Goal: Navigation & Orientation: Find specific page/section

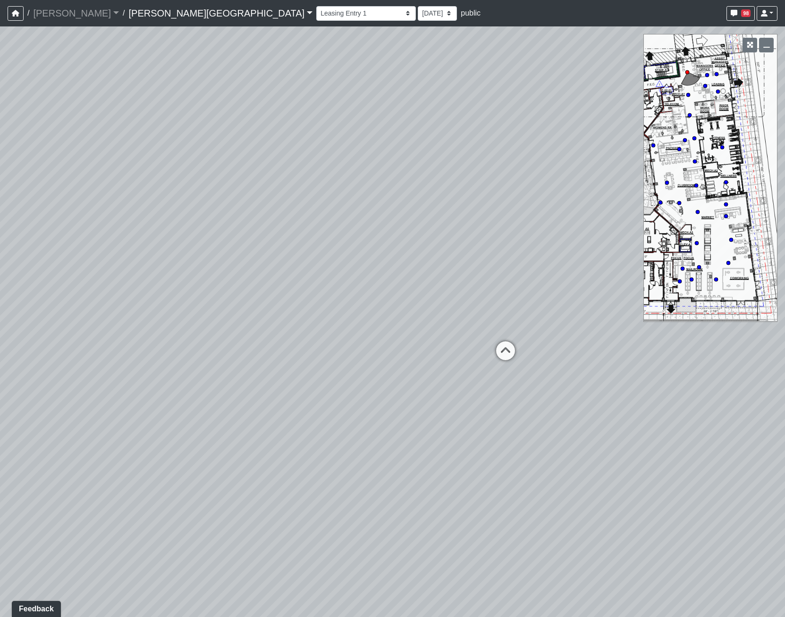
drag, startPoint x: 422, startPoint y: 375, endPoint x: 566, endPoint y: 71, distance: 336.0
click at [574, 75] on div "Loading... Coffee Bar Loading... Created by [PERSON_NAME] - [DATE] - Rev: [DATE…" at bounding box center [392, 321] width 785 height 590
drag, startPoint x: 317, startPoint y: 208, endPoint x: 694, endPoint y: 282, distance: 385.1
click at [693, 301] on div "Loading... Coffee Bar Loading... Created by [PERSON_NAME] - [DATE] - Rev: [DATE…" at bounding box center [392, 321] width 785 height 590
drag, startPoint x: 476, startPoint y: 313, endPoint x: 219, endPoint y: 460, distance: 296.0
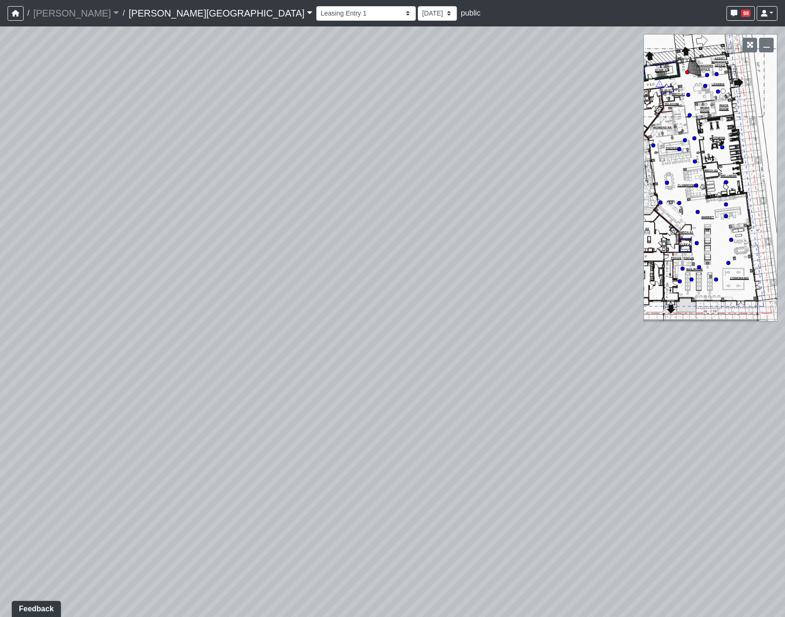
click at [197, 482] on div "Loading... Coffee Bar Loading... Created by [PERSON_NAME] - [DATE] - Rev: [DATE…" at bounding box center [392, 321] width 785 height 590
drag, startPoint x: 520, startPoint y: 420, endPoint x: 183, endPoint y: 47, distance: 502.4
click at [184, 47] on div "Loading... Coffee Bar Loading... Created by [PERSON_NAME] - [DATE] - Rev: [DATE…" at bounding box center [392, 321] width 785 height 590
drag, startPoint x: 383, startPoint y: 255, endPoint x: 279, endPoint y: 307, distance: 116.0
click at [279, 307] on div "Loading... Coffee Bar Loading... Created by [PERSON_NAME] - [DATE] - Rev: [DATE…" at bounding box center [392, 321] width 785 height 590
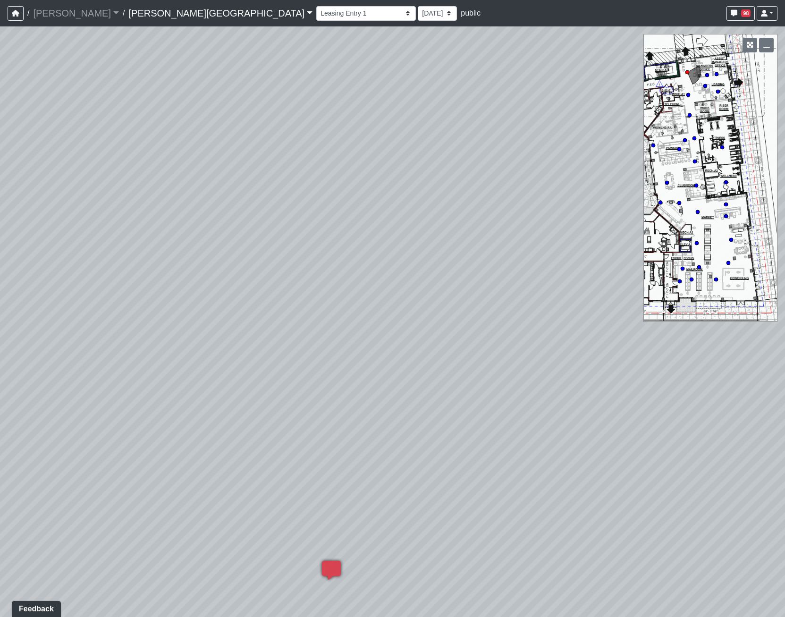
drag, startPoint x: 381, startPoint y: 351, endPoint x: 508, endPoint y: 327, distance: 129.5
click at [508, 327] on div "Loading... Coffee Bar Loading... Created by [PERSON_NAME] - [DATE] - Rev: [DATE…" at bounding box center [392, 321] width 785 height 590
drag, startPoint x: 472, startPoint y: 401, endPoint x: 493, endPoint y: 201, distance: 201.1
click at [493, 201] on div "Loading... Coffee Bar Loading... Created by [PERSON_NAME] - [DATE] - Rev: [DATE…" at bounding box center [392, 321] width 785 height 590
click at [706, 74] on circle at bounding box center [707, 75] width 4 height 4
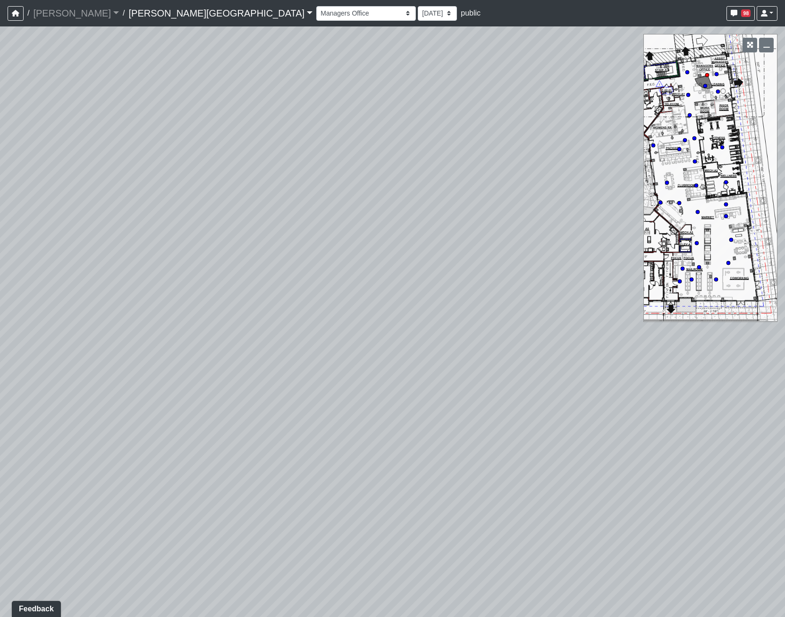
drag, startPoint x: 537, startPoint y: 358, endPoint x: -137, endPoint y: 265, distance: 680.6
click at [0, 265] on html "/ [PERSON_NAME] Loading... / [PERSON_NAME][GEOGRAPHIC_DATA] [PERSON_NAME][GEOGR…" at bounding box center [392, 308] width 785 height 617
drag, startPoint x: 299, startPoint y: 338, endPoint x: -123, endPoint y: 378, distance: 423.7
click at [0, 378] on html "/ [PERSON_NAME] Loading... / [PERSON_NAME][GEOGRAPHIC_DATA] [PERSON_NAME][GEOGR…" at bounding box center [392, 308] width 785 height 617
drag, startPoint x: 350, startPoint y: 272, endPoint x: 402, endPoint y: 141, distance: 141.2
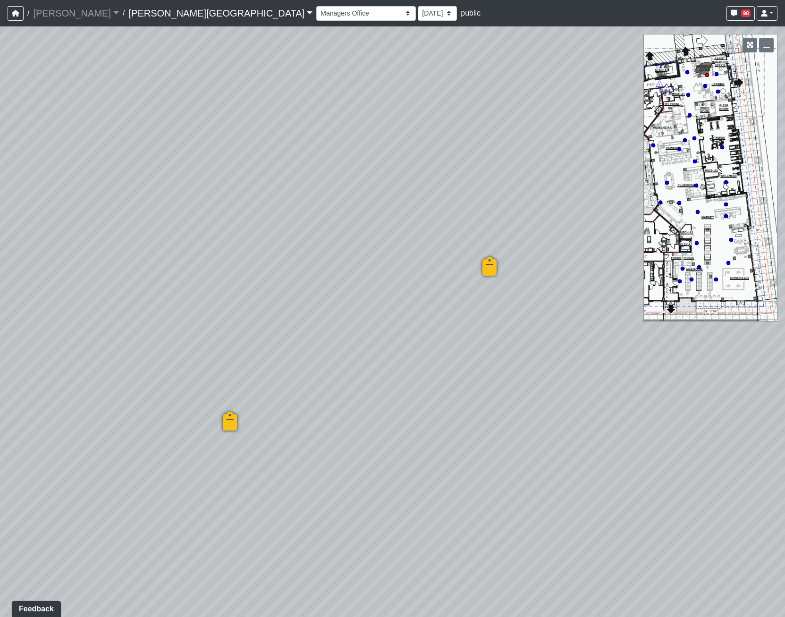
click at [402, 141] on div "Loading... Coffee Bar Loading... Created by [PERSON_NAME] - [DATE] - Rev: [DATE…" at bounding box center [392, 321] width 785 height 590
drag, startPoint x: 502, startPoint y: 201, endPoint x: 737, endPoint y: 193, distance: 235.1
click at [737, 193] on div "Loading... Coffee Bar Loading... Created by [PERSON_NAME] - [DATE] - Rev: [DATE…" at bounding box center [392, 321] width 785 height 590
click at [718, 72] on icon at bounding box center [716, 74] width 5 height 5
drag, startPoint x: 514, startPoint y: 257, endPoint x: 173, endPoint y: 152, distance: 356.4
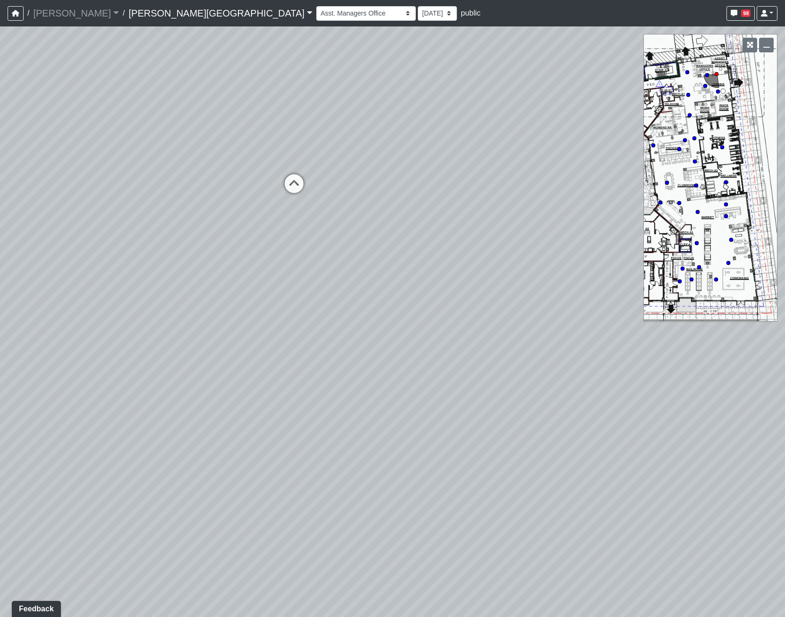
click at [113, 113] on div "Loading... Coffee Bar Loading... Created by [PERSON_NAME] - [DATE] - Rev: [DATE…" at bounding box center [392, 321] width 785 height 590
drag, startPoint x: 52, startPoint y: 212, endPoint x: -83, endPoint y: 193, distance: 135.8
click at [0, 193] on html "/ [PERSON_NAME] Loading... / [PERSON_NAME][GEOGRAPHIC_DATA] [PERSON_NAME][GEOGR…" at bounding box center [392, 308] width 785 height 617
drag, startPoint x: 185, startPoint y: 294, endPoint x: 41, endPoint y: 315, distance: 145.3
click at [41, 315] on div "Loading... Coffee Bar Loading... Created by [PERSON_NAME] - [DATE] - Rev: [DATE…" at bounding box center [392, 321] width 785 height 590
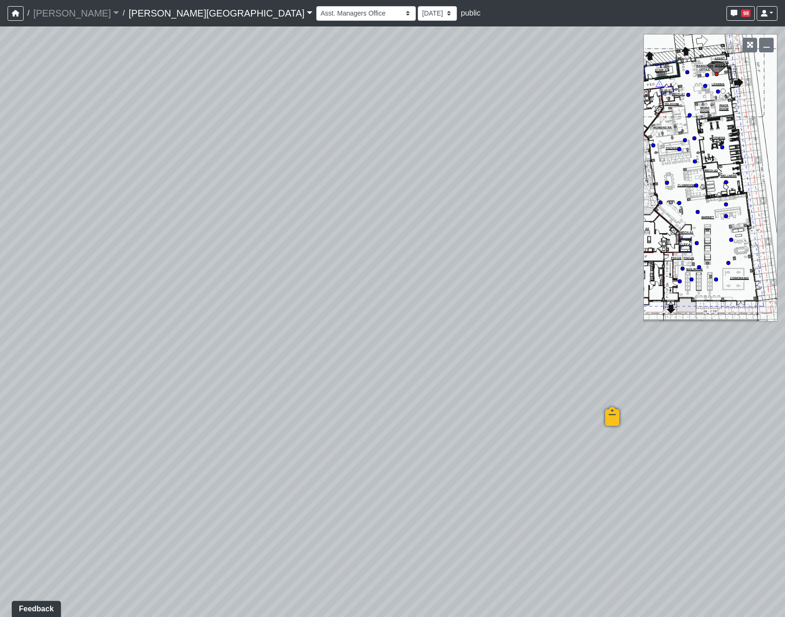
drag, startPoint x: 500, startPoint y: 332, endPoint x: 241, endPoint y: 385, distance: 264.5
click at [241, 385] on div "Loading... Coffee Bar Loading... Created by [PERSON_NAME] - [DATE] - Rev: [DATE…" at bounding box center [392, 321] width 785 height 590
click at [281, 351] on div "Loading... Coffee Bar Loading... Created by [PERSON_NAME] - [DATE] - Rev: [DATE…" at bounding box center [392, 321] width 785 height 590
drag, startPoint x: 293, startPoint y: 308, endPoint x: 159, endPoint y: 363, distance: 144.6
click at [283, 365] on div "Loading... Coffee Bar Loading... Created by [PERSON_NAME] - [DATE] - Rev: [DATE…" at bounding box center [392, 321] width 785 height 590
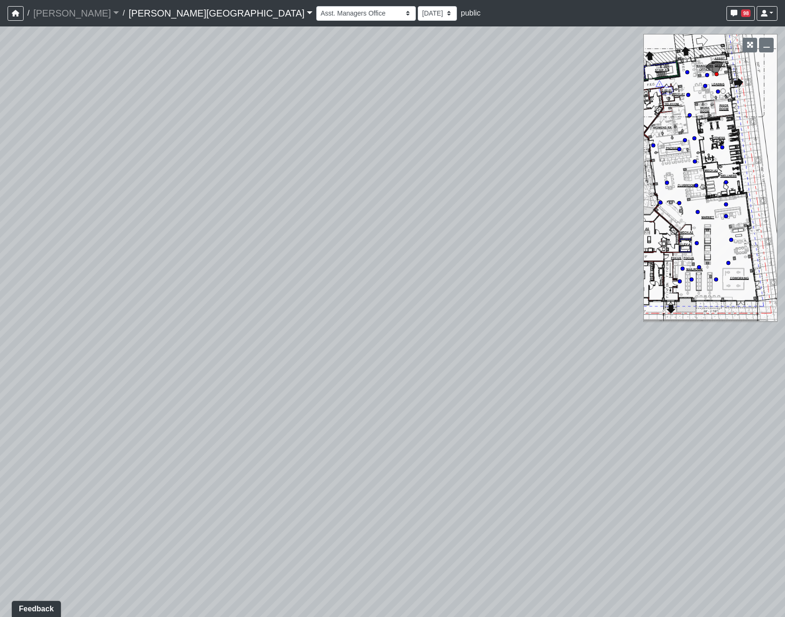
drag, startPoint x: 150, startPoint y: 391, endPoint x: 510, endPoint y: 363, distance: 361.5
click at [512, 365] on div "Loading... Coffee Bar Loading... Created by [PERSON_NAME] - [DATE] - Rev: [DATE…" at bounding box center [392, 321] width 785 height 590
drag, startPoint x: 391, startPoint y: 351, endPoint x: 280, endPoint y: 347, distance: 110.9
drag, startPoint x: 108, startPoint y: 280, endPoint x: 5, endPoint y: 261, distance: 104.5
click at [0, 264] on html "/ [PERSON_NAME] Loading... / [PERSON_NAME][GEOGRAPHIC_DATA] [PERSON_NAME][GEOGR…" at bounding box center [392, 308] width 785 height 617
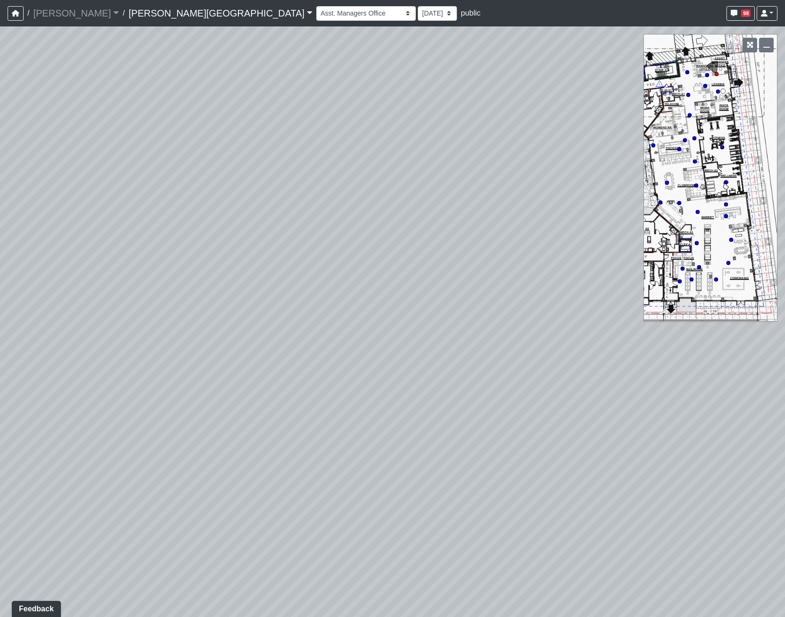
drag, startPoint x: 84, startPoint y: 281, endPoint x: 471, endPoint y: 326, distance: 390.0
click at [471, 326] on div "Loading... Coffee Bar Loading... Created by [PERSON_NAME] - [DATE] - Rev: [DATE…" at bounding box center [392, 321] width 785 height 590
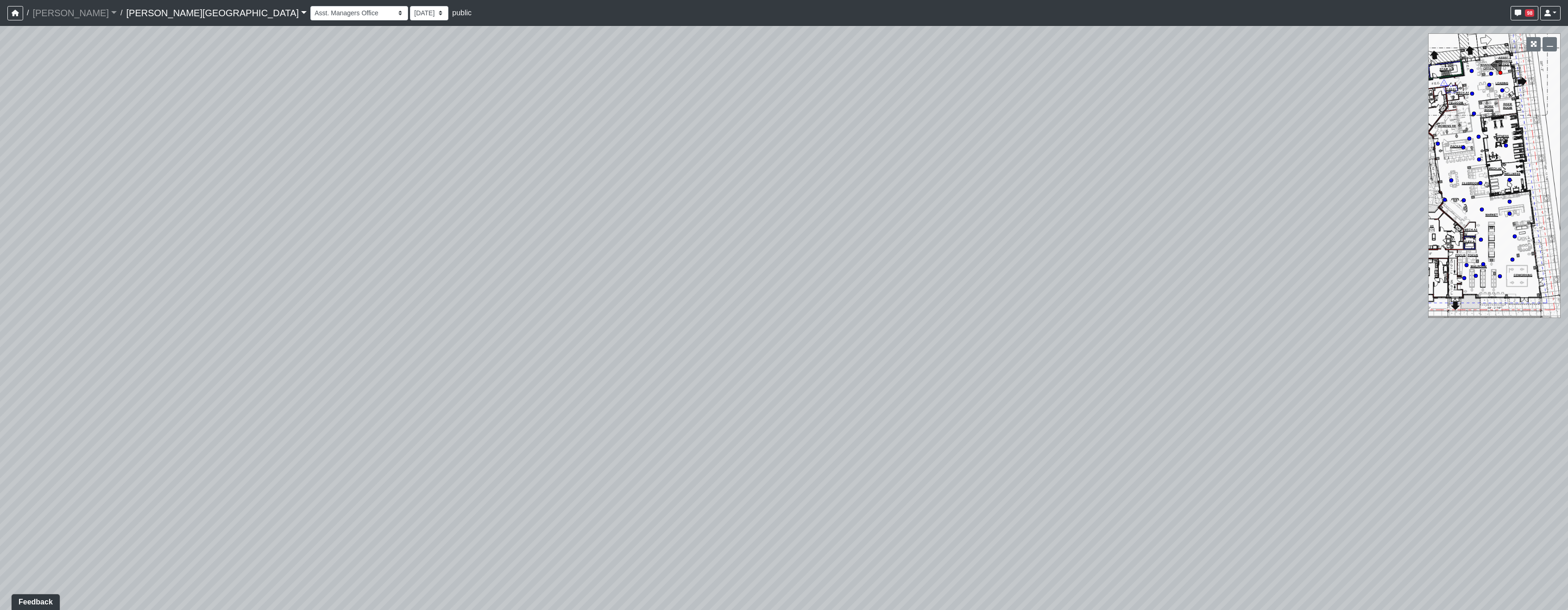
drag, startPoint x: 893, startPoint y: 213, endPoint x: 418, endPoint y: 110, distance: 486.0
click at [418, 110] on div "Loading... Coffee Bar Loading... Created by [PERSON_NAME] - [DATE] - Rev: [DATE…" at bounding box center [784, 317] width 1568 height 583
drag, startPoint x: 785, startPoint y: 251, endPoint x: 424, endPoint y: 283, distance: 362.4
click at [424, 283] on div "Loading... Coffee Bar Loading... Created by [PERSON_NAME] - [DATE] - Rev: [DATE…" at bounding box center [784, 317] width 1568 height 583
drag, startPoint x: 920, startPoint y: 319, endPoint x: 765, endPoint y: 420, distance: 185.0
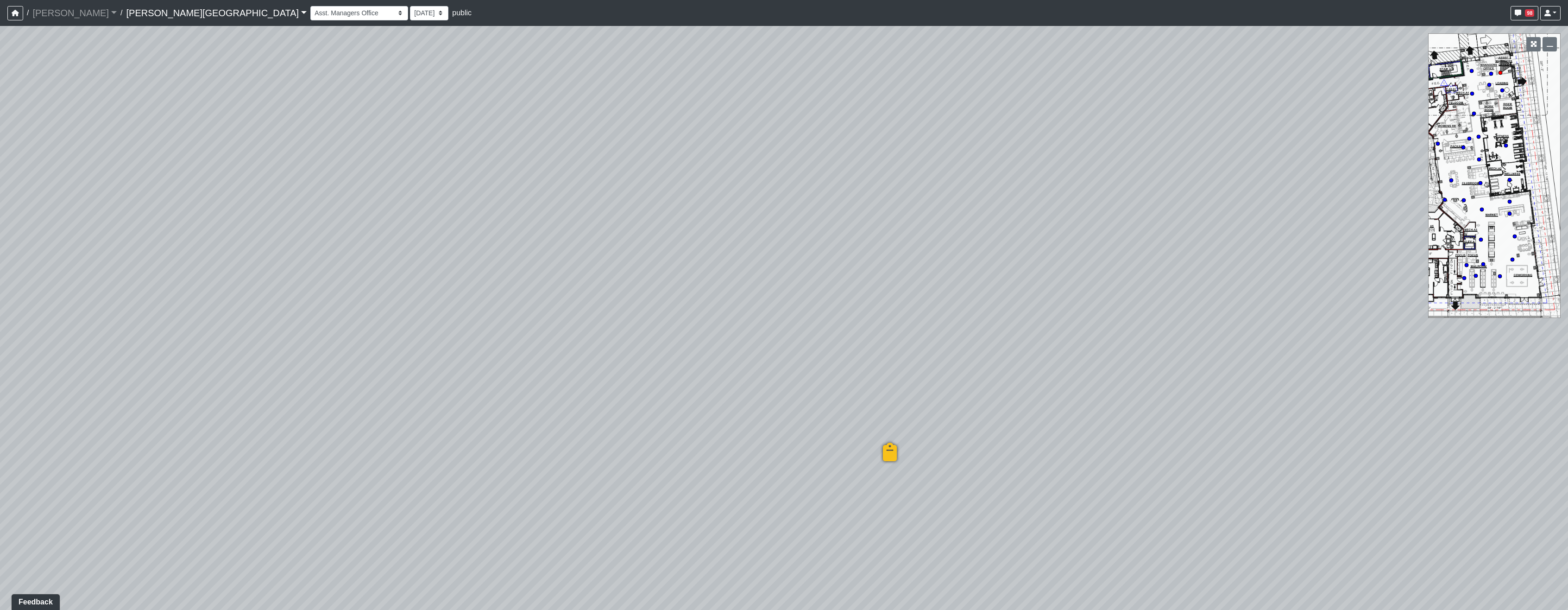
click at [756, 423] on div "Loading... Coffee Bar Loading... Created by [PERSON_NAME] - [DATE] - Rev: [DATE…" at bounding box center [784, 317] width 1568 height 583
drag, startPoint x: 996, startPoint y: 297, endPoint x: 788, endPoint y: 129, distance: 267.4
click at [770, 129] on div "Loading... Coffee Bar Loading... Created by [PERSON_NAME] - [DATE] - Rev: [DATE…" at bounding box center [784, 317] width 1568 height 583
click at [770, 178] on icon at bounding box center [1451, 180] width 5 height 5
drag, startPoint x: 846, startPoint y: 367, endPoint x: 646, endPoint y: 328, distance: 203.8
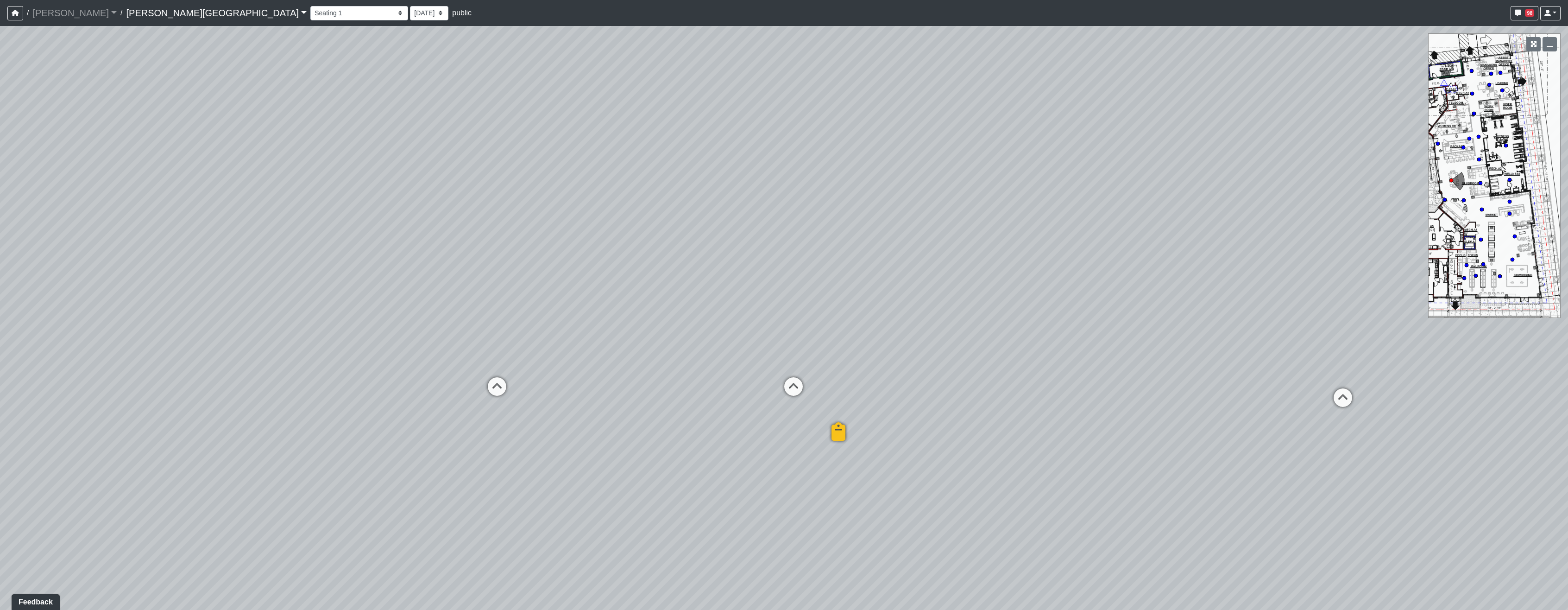
click at [646, 328] on div "Loading... Coffee Bar Loading... Created by [PERSON_NAME] - [DATE] - Rev: [DATE…" at bounding box center [784, 317] width 1568 height 583
click at [493, 382] on icon at bounding box center [497, 391] width 27 height 28
drag, startPoint x: 587, startPoint y: 246, endPoint x: 190, endPoint y: 176, distance: 403.1
click at [190, 176] on div "Loading... Coffee Bar Loading... Created by [PERSON_NAME] - [DATE] - Rev: [DATE…" at bounding box center [784, 317] width 1568 height 583
drag, startPoint x: 734, startPoint y: 435, endPoint x: 554, endPoint y: 563, distance: 220.9
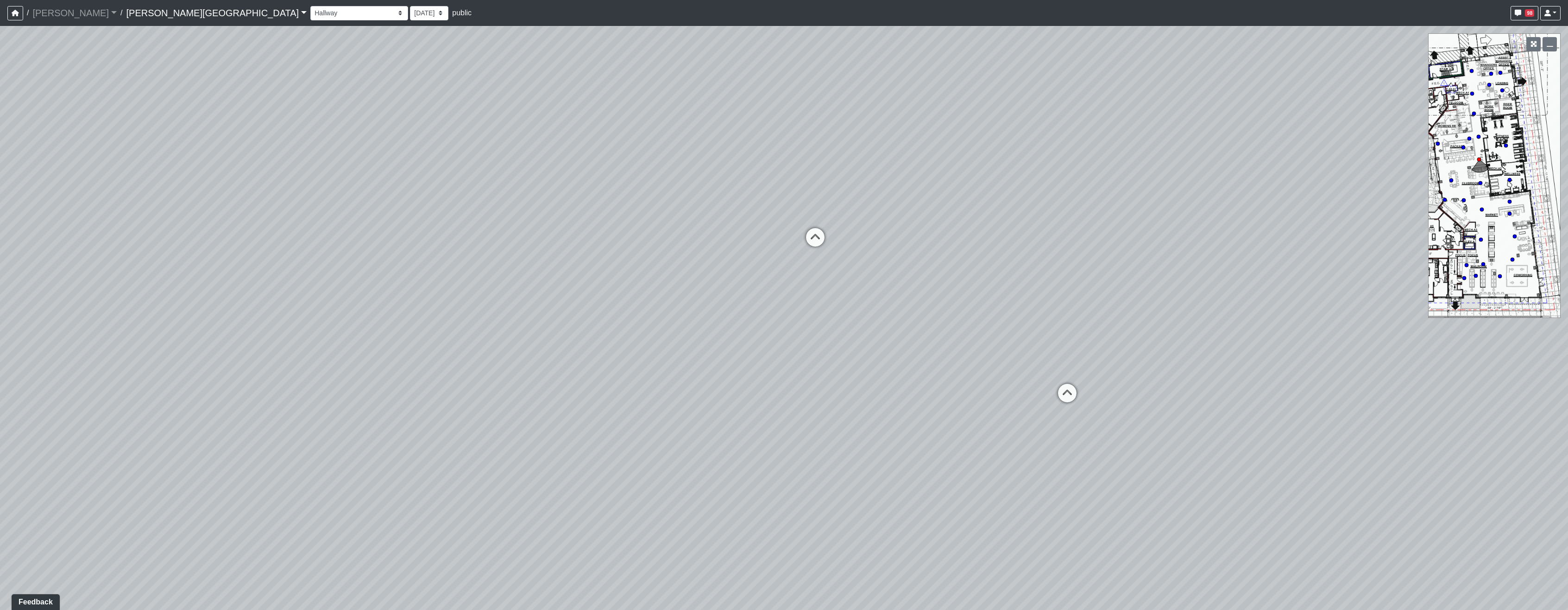
click at [554, 563] on div "Loading... Coffee Bar Loading... Created by [PERSON_NAME] - [DATE] - Rev: [DATE…" at bounding box center [784, 317] width 1568 height 583
click at [770, 485] on icon at bounding box center [954, 493] width 27 height 28
drag, startPoint x: 844, startPoint y: 391, endPoint x: 1364, endPoint y: 384, distance: 520.0
click at [770, 384] on div "Loading... Coffee Bar Loading... Created by [PERSON_NAME] - [DATE] - Rev: [DATE…" at bounding box center [784, 317] width 1568 height 583
drag, startPoint x: 847, startPoint y: 358, endPoint x: 1112, endPoint y: 341, distance: 265.5
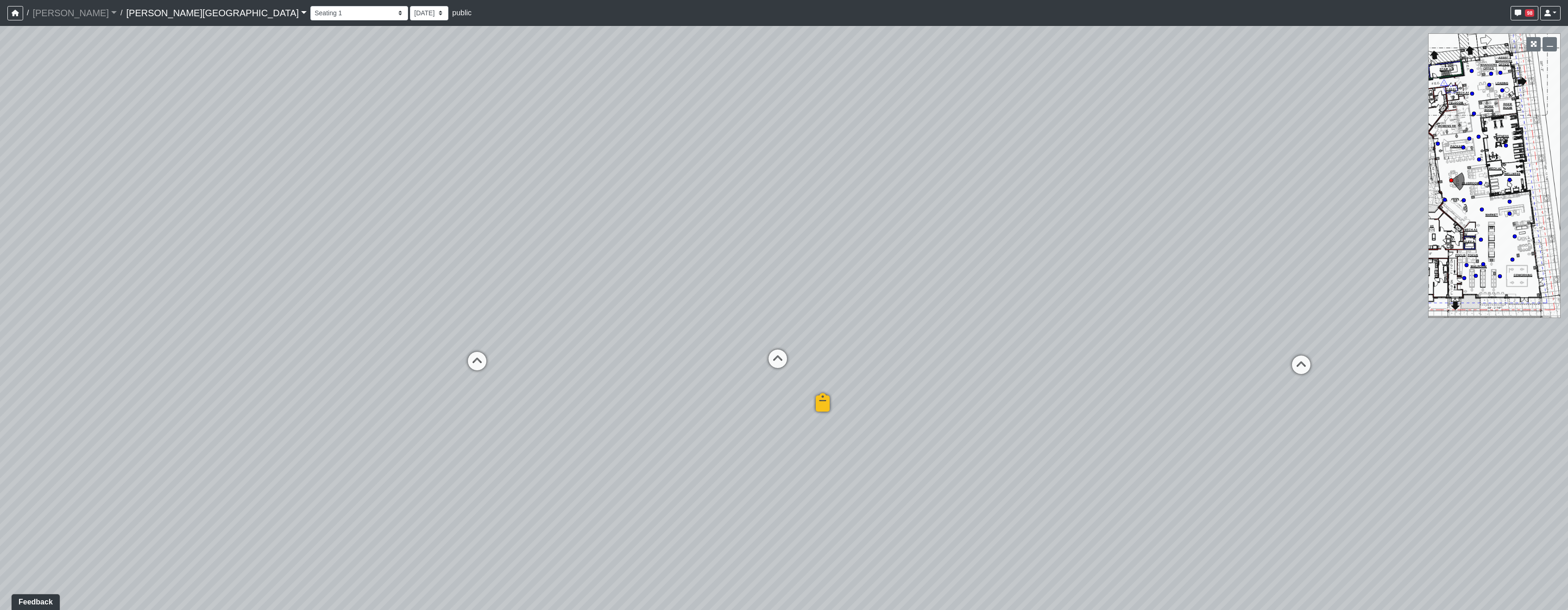
click at [770, 341] on div "Loading... Coffee Bar Loading... Created by [PERSON_NAME] - [DATE] - Rev: [DATE…" at bounding box center [784, 317] width 1568 height 583
drag, startPoint x: 928, startPoint y: 366, endPoint x: 881, endPoint y: 311, distance: 72.3
click at [770, 311] on div "Loading... Coffee Bar Loading... Created by [PERSON_NAME] - [DATE] - Rev: [DATE…" at bounding box center [784, 317] width 1568 height 583
click at [746, 317] on icon at bounding box center [750, 317] width 27 height 28
drag, startPoint x: 1126, startPoint y: 418, endPoint x: 450, endPoint y: 298, distance: 686.6
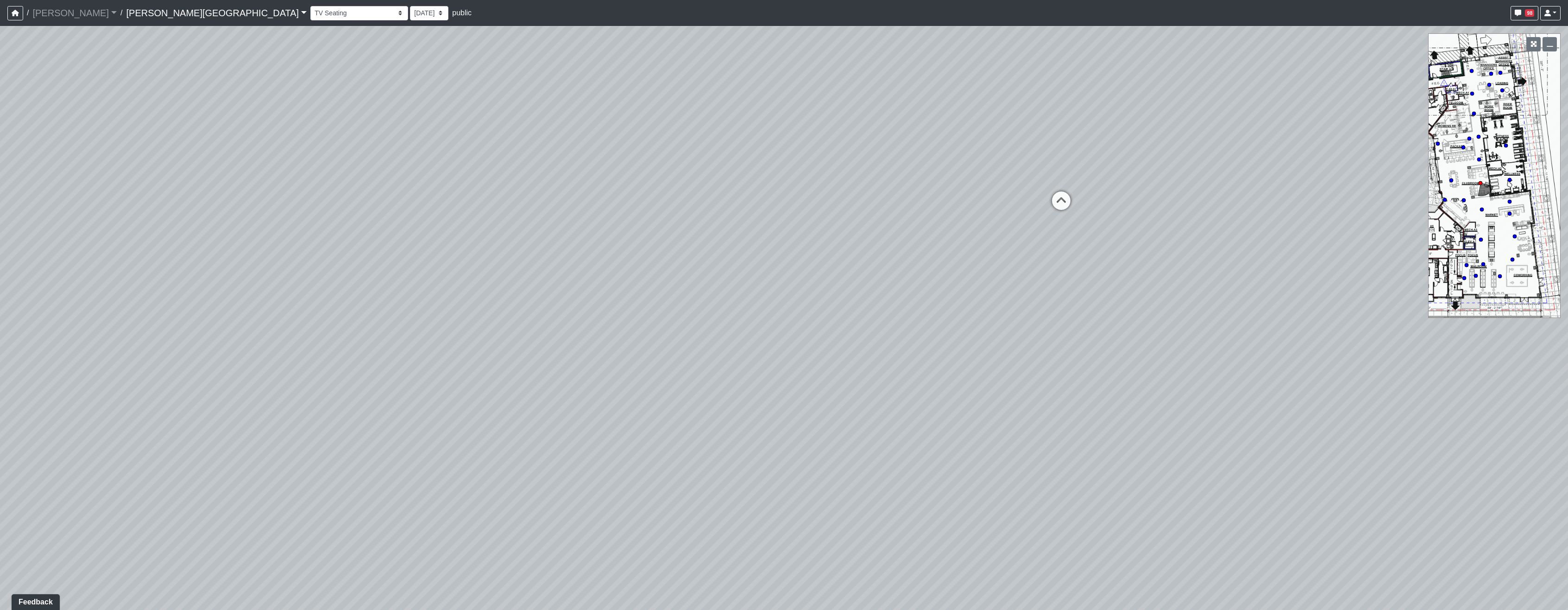
click at [444, 297] on div "Loading... Coffee Bar Loading... Created by [PERSON_NAME] - [DATE] - Rev: [DATE…" at bounding box center [784, 317] width 1568 height 583
click at [570, 369] on div "Loading... Coffee Bar Loading... Created by [PERSON_NAME] - [DATE] - Rev: [DATE…" at bounding box center [784, 317] width 1568 height 583
click at [770, 270] on icon at bounding box center [879, 275] width 27 height 28
drag, startPoint x: 1107, startPoint y: 329, endPoint x: 851, endPoint y: 319, distance: 256.2
click at [655, 274] on div "Loading... Coffee Bar Loading... Created by [PERSON_NAME] - [DATE] - Rev: [DATE…" at bounding box center [784, 317] width 1568 height 583
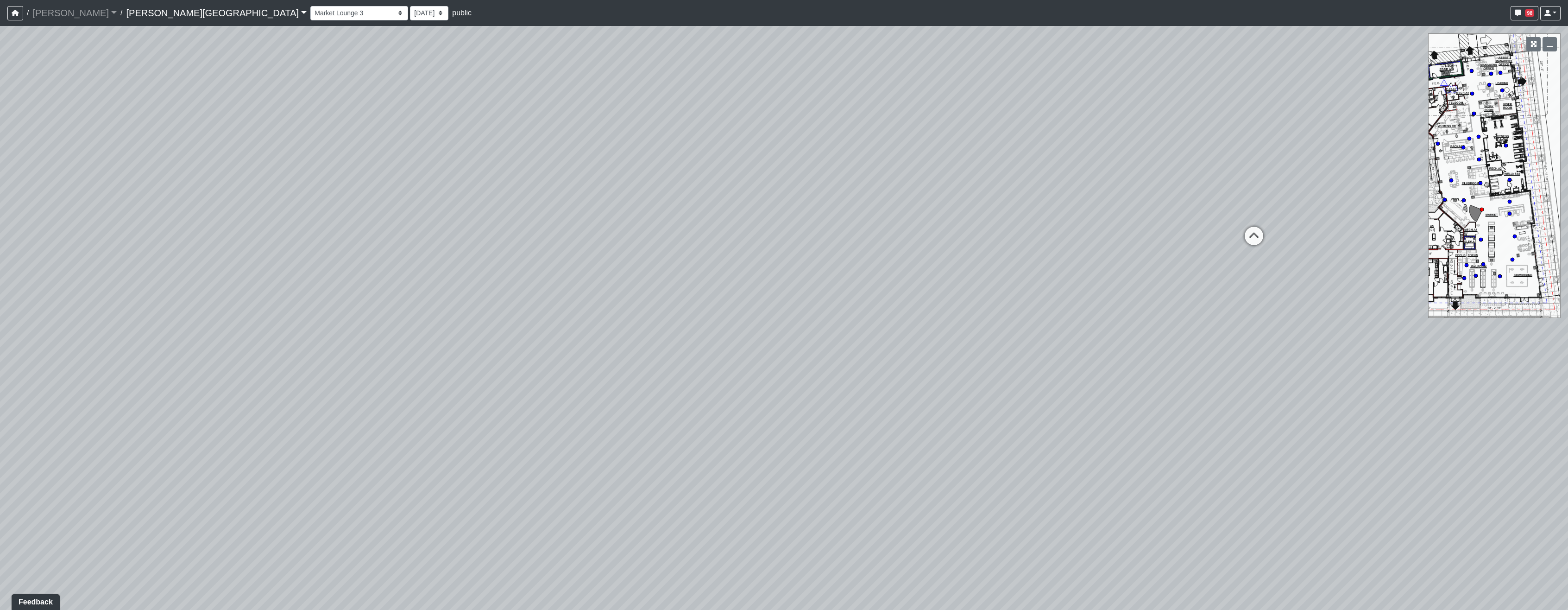
drag, startPoint x: 976, startPoint y: 337, endPoint x: 553, endPoint y: 313, distance: 423.7
click at [544, 311] on div "Loading... Coffee Bar Loading... Created by [PERSON_NAME] - [DATE] - Rev: [DATE…" at bounding box center [784, 317] width 1568 height 583
drag, startPoint x: 1056, startPoint y: 393, endPoint x: 530, endPoint y: 463, distance: 530.6
click at [530, 463] on div "Loading... Coffee Bar Loading... Created by [PERSON_NAME] - [DATE] - Rev: [DATE…" at bounding box center [784, 317] width 1568 height 583
drag, startPoint x: 881, startPoint y: 363, endPoint x: 912, endPoint y: 630, distance: 268.8
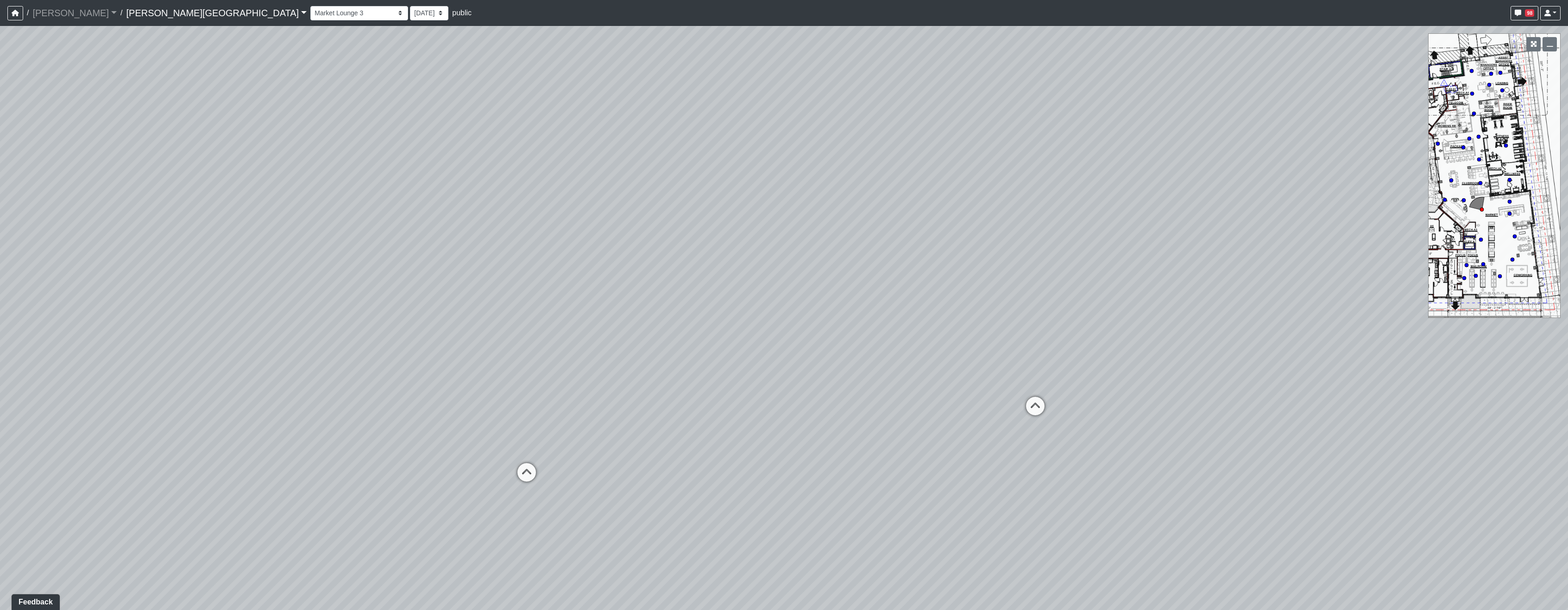
click at [770, 605] on html "/ [PERSON_NAME] Loading... / [PERSON_NAME][GEOGRAPHIC_DATA] [PERSON_NAME][GEOGR…" at bounding box center [784, 305] width 1568 height 610
drag, startPoint x: 1118, startPoint y: 494, endPoint x: 1085, endPoint y: 342, distance: 155.5
click at [770, 342] on div "Loading... Coffee Bar Loading... Created by [PERSON_NAME] - [DATE] - Rev: [DATE…" at bounding box center [784, 317] width 1568 height 583
drag, startPoint x: 893, startPoint y: 311, endPoint x: 980, endPoint y: 281, distance: 92.0
click at [770, 291] on div "Loading... Coffee Bar Loading... Created by [PERSON_NAME] - [DATE] - Rev: [DATE…" at bounding box center [784, 317] width 1568 height 583
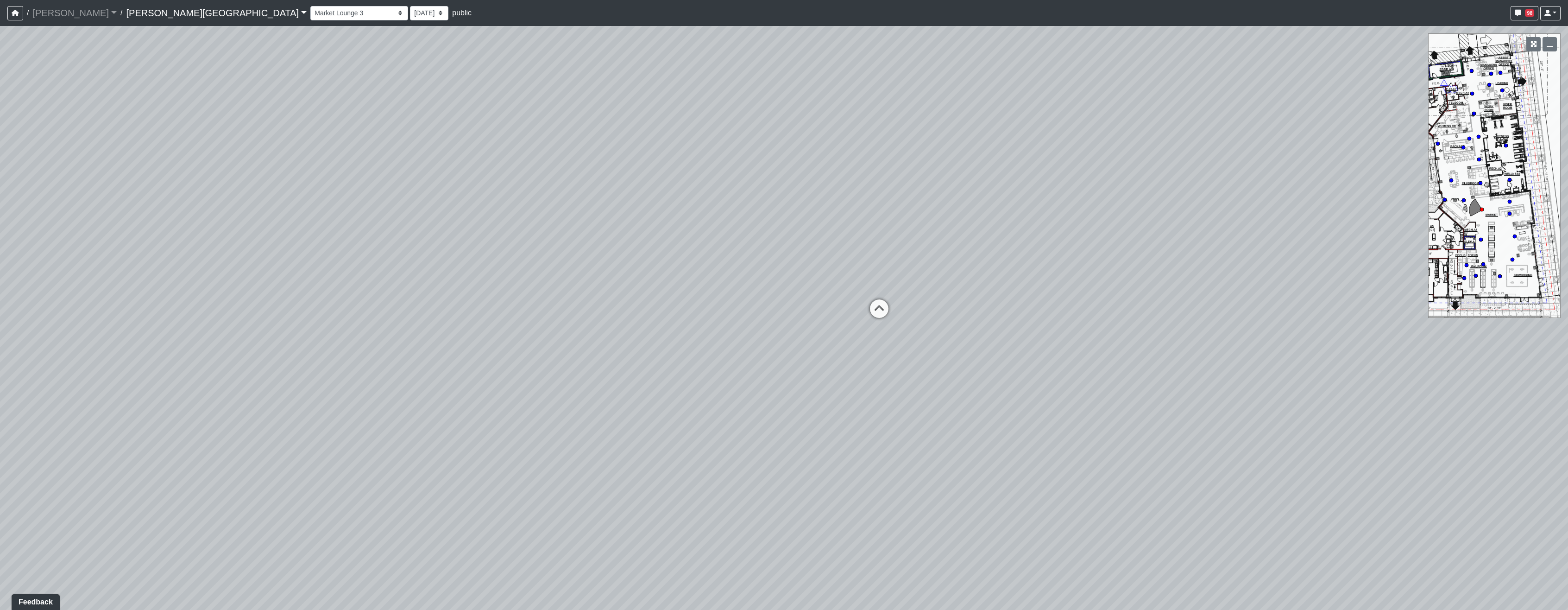
drag, startPoint x: 597, startPoint y: 335, endPoint x: 693, endPoint y: 334, distance: 96.0
click at [610, 335] on div "Loading... Coffee Bar Loading... Created by [PERSON_NAME] - [DATE] - Rev: [DATE…" at bounding box center [784, 317] width 1568 height 583
drag, startPoint x: 626, startPoint y: 324, endPoint x: 1223, endPoint y: 273, distance: 599.2
click at [770, 273] on div "Loading... Coffee Bar Loading... Created by [PERSON_NAME] - [DATE] - Rev: [DATE…" at bounding box center [784, 317] width 1568 height 583
drag, startPoint x: 641, startPoint y: 318, endPoint x: 1197, endPoint y: 323, distance: 556.0
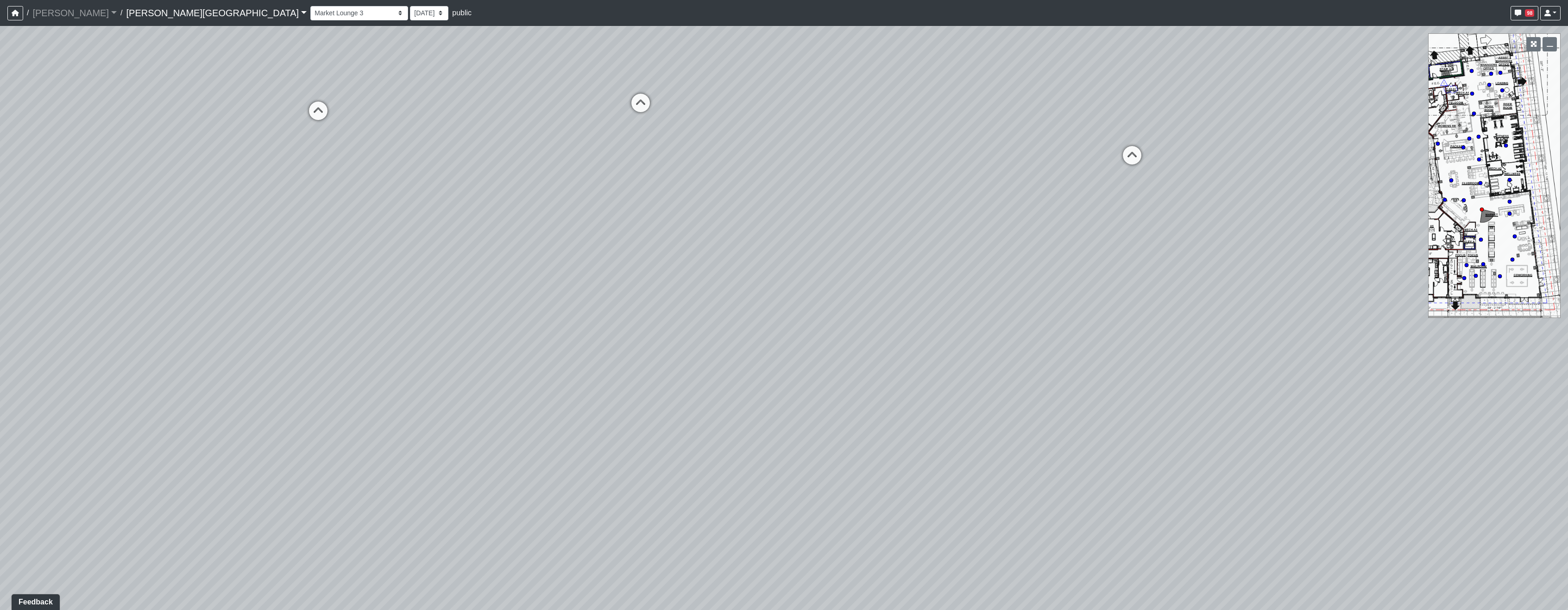
click at [770, 323] on div "Loading... Coffee Bar Loading... Created by [PERSON_NAME] - [DATE] - Rev: [DATE…" at bounding box center [784, 317] width 1568 height 583
drag, startPoint x: 809, startPoint y: 404, endPoint x: 826, endPoint y: 415, distance: 20.2
click at [770, 415] on div "Loading... Coffee Bar Loading... Created by [PERSON_NAME] - [DATE] - Rev: [DATE…" at bounding box center [784, 317] width 1568 height 583
drag, startPoint x: 1199, startPoint y: 249, endPoint x: 611, endPoint y: 202, distance: 589.9
click at [611, 201] on div "Loading... Coffee Bar Loading... Created by [PERSON_NAME] - [DATE] - Rev: [DATE…" at bounding box center [784, 317] width 1568 height 583
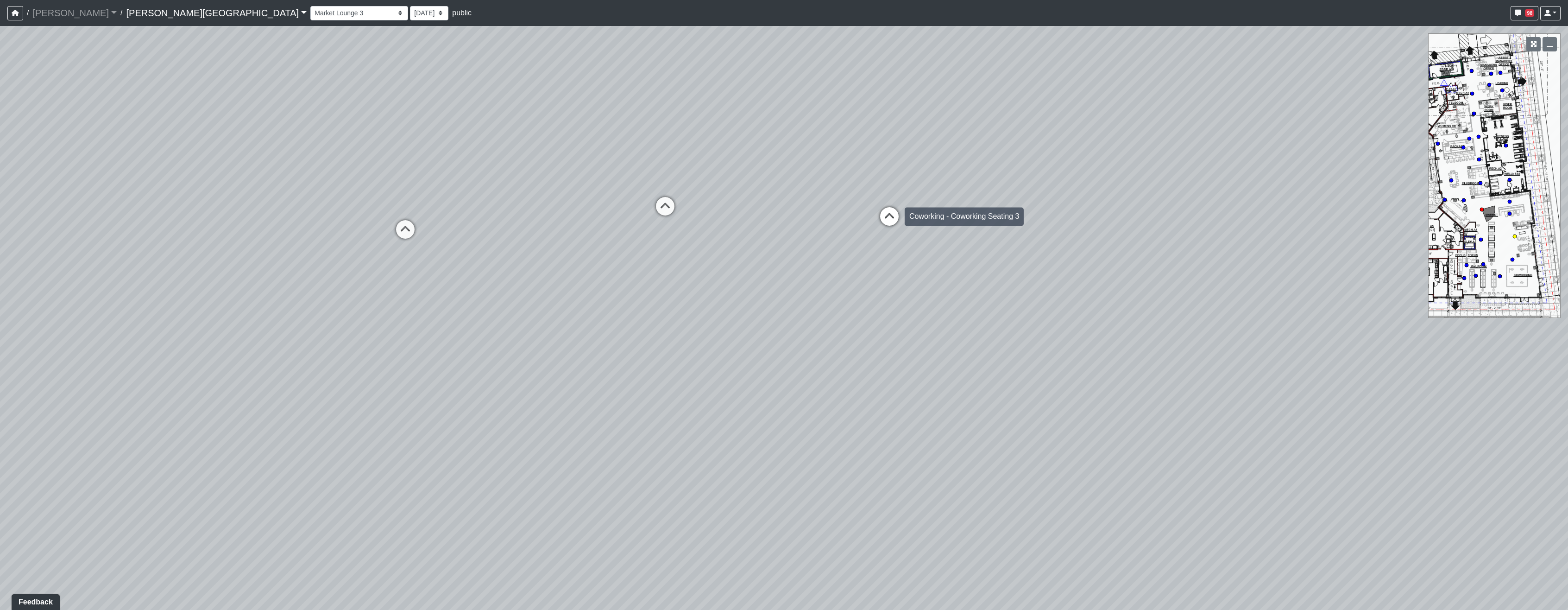
click at [770, 211] on icon at bounding box center [890, 221] width 27 height 28
drag, startPoint x: 577, startPoint y: 205, endPoint x: 556, endPoint y: 205, distance: 21.0
click at [556, 205] on div "Loading... Coffee Bar Loading... Created by [PERSON_NAME] - [DATE] - Rev: [DATE…" at bounding box center [784, 317] width 1568 height 583
drag, startPoint x: 1081, startPoint y: 345, endPoint x: 1012, endPoint y: 355, distance: 69.7
click at [770, 355] on div "Loading... Coffee Bar Loading... Created by [PERSON_NAME] - [DATE] - Rev: [DATE…" at bounding box center [784, 317] width 1568 height 583
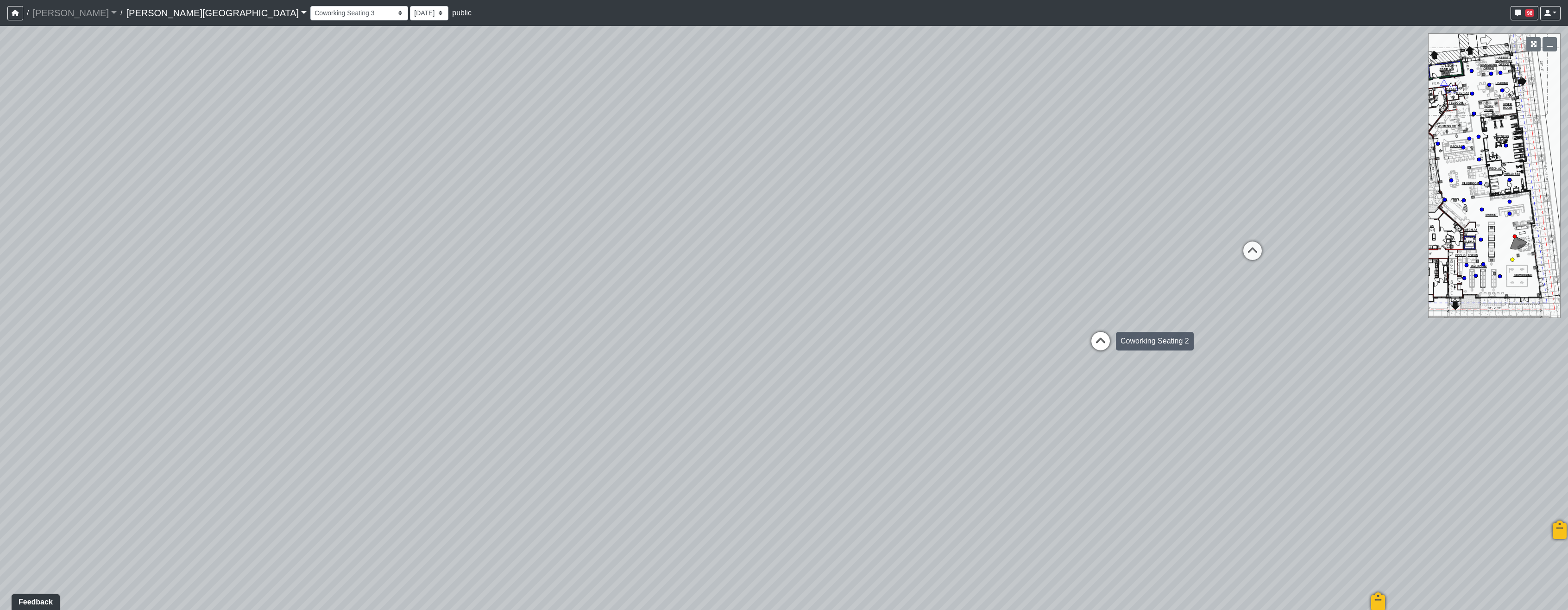
click at [770, 337] on icon at bounding box center [1101, 346] width 27 height 28
drag, startPoint x: 1013, startPoint y: 373, endPoint x: 1079, endPoint y: 386, distance: 67.3
click at [770, 386] on div "Loading... Coffee Bar Loading... Created by [PERSON_NAME] - [DATE] - Rev: [DATE…" at bounding box center [784, 317] width 1568 height 583
drag, startPoint x: 1002, startPoint y: 478, endPoint x: 973, endPoint y: 343, distance: 138.1
click at [770, 343] on div "Loading... Coffee Bar Loading... Created by [PERSON_NAME] - [DATE] - Rev: [DATE…" at bounding box center [784, 317] width 1568 height 583
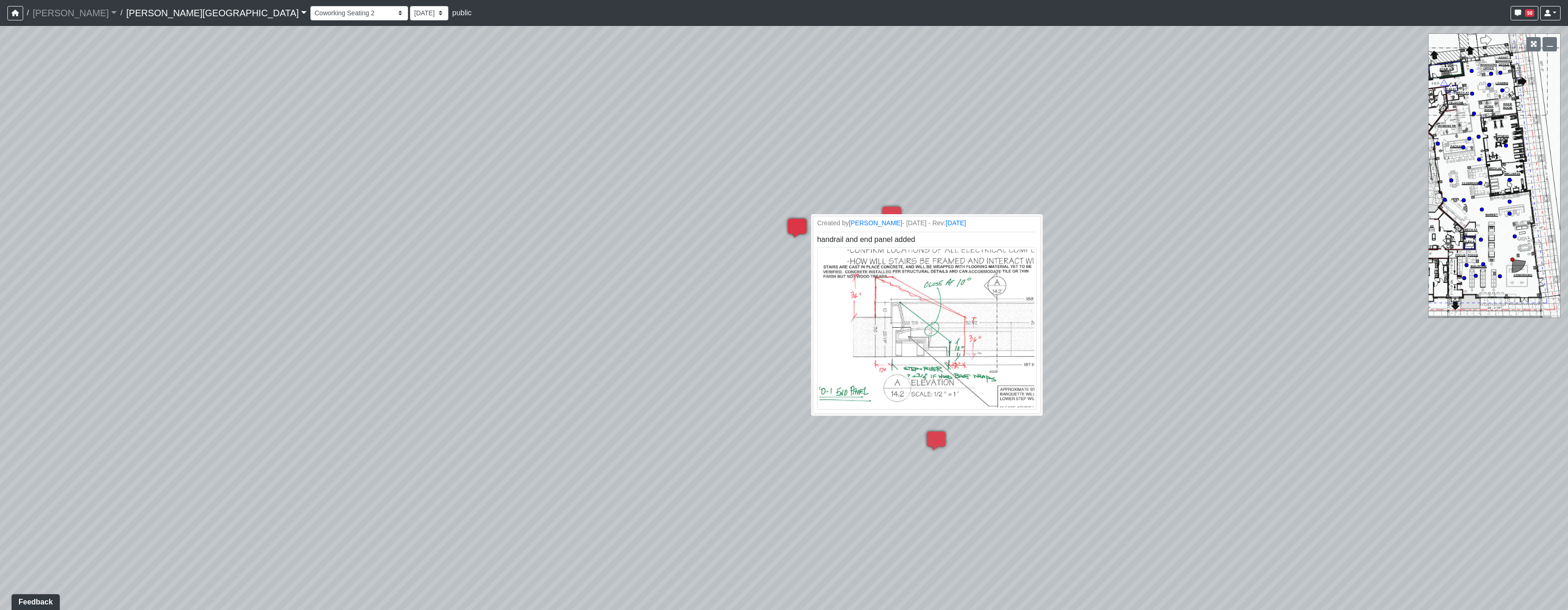
click at [770, 224] on icon at bounding box center [797, 233] width 27 height 28
click at [770, 502] on div "Loading... Coffee Bar Loading... Created by [PERSON_NAME] - [DATE] - Rev: [DATE…" at bounding box center [784, 317] width 1568 height 583
drag, startPoint x: 393, startPoint y: 247, endPoint x: 1016, endPoint y: 236, distance: 623.1
click at [770, 247] on div "Loading... Coffee Bar Loading... Created by [PERSON_NAME] - [DATE] - Rev: [DATE…" at bounding box center [784, 317] width 1568 height 583
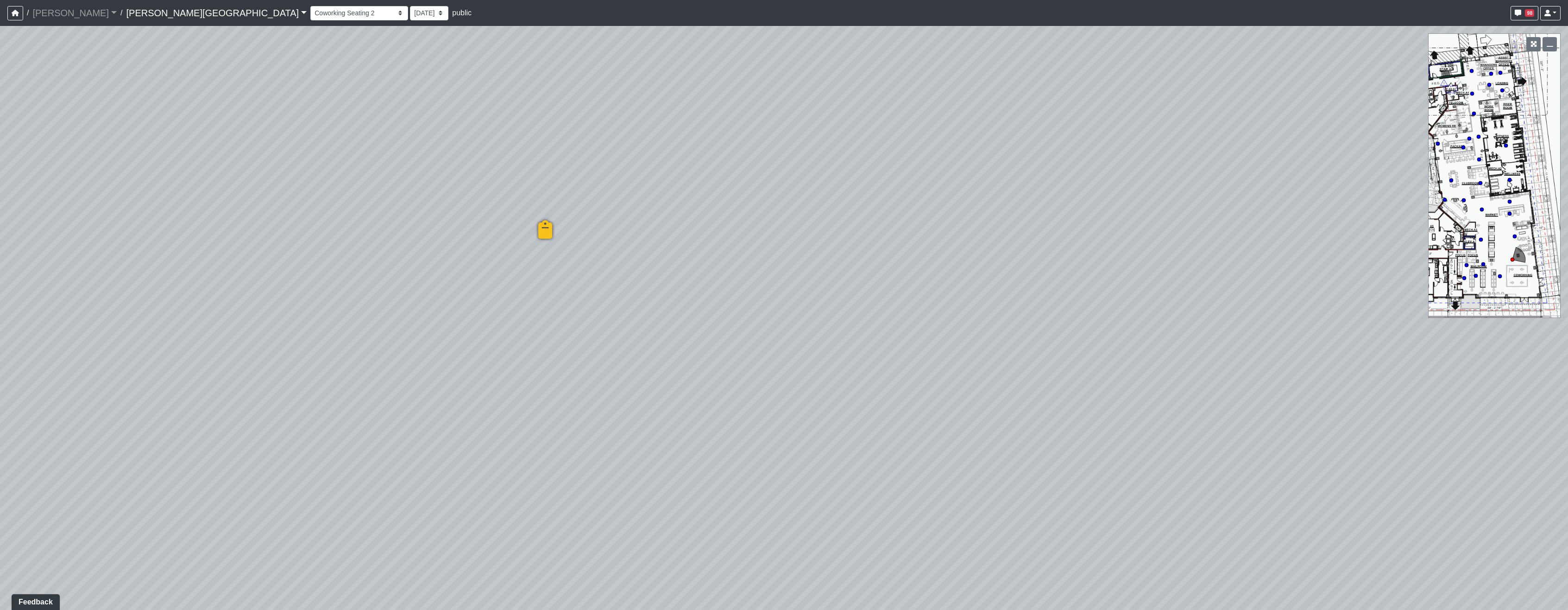
drag, startPoint x: 643, startPoint y: 282, endPoint x: 976, endPoint y: 367, distance: 343.7
click at [770, 369] on div "Loading... Coffee Bar Loading... Created by [PERSON_NAME] - [DATE] - Rev: [DATE…" at bounding box center [784, 317] width 1568 height 583
drag, startPoint x: 693, startPoint y: 399, endPoint x: 1059, endPoint y: 361, distance: 368.0
click at [770, 361] on div "Loading... Coffee Bar Loading... Created by [PERSON_NAME] - [DATE] - Rev: [DATE…" at bounding box center [784, 317] width 1568 height 583
click at [443, 330] on icon at bounding box center [445, 338] width 27 height 28
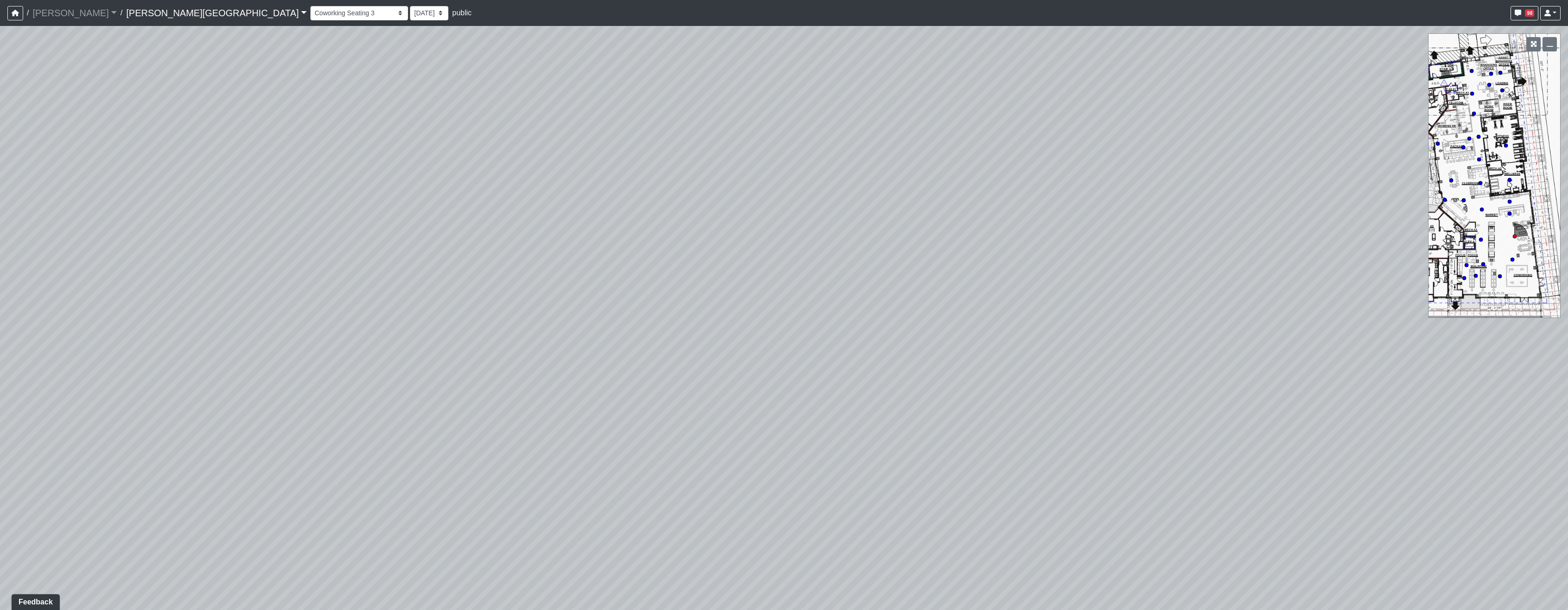
drag, startPoint x: 874, startPoint y: 227, endPoint x: 341, endPoint y: 177, distance: 535.3
click at [288, 168] on div "Loading... Coffee Bar Loading... Created by [PERSON_NAME] - [DATE] - Rev: [DATE…" at bounding box center [784, 317] width 1568 height 583
drag, startPoint x: 723, startPoint y: 390, endPoint x: 278, endPoint y: 153, distance: 504.2
click at [278, 153] on div "Loading... Coffee Bar Loading... Created by [PERSON_NAME] - [DATE] - Rev: [DATE…" at bounding box center [784, 317] width 1568 height 583
drag, startPoint x: 949, startPoint y: 312, endPoint x: 265, endPoint y: 310, distance: 684.0
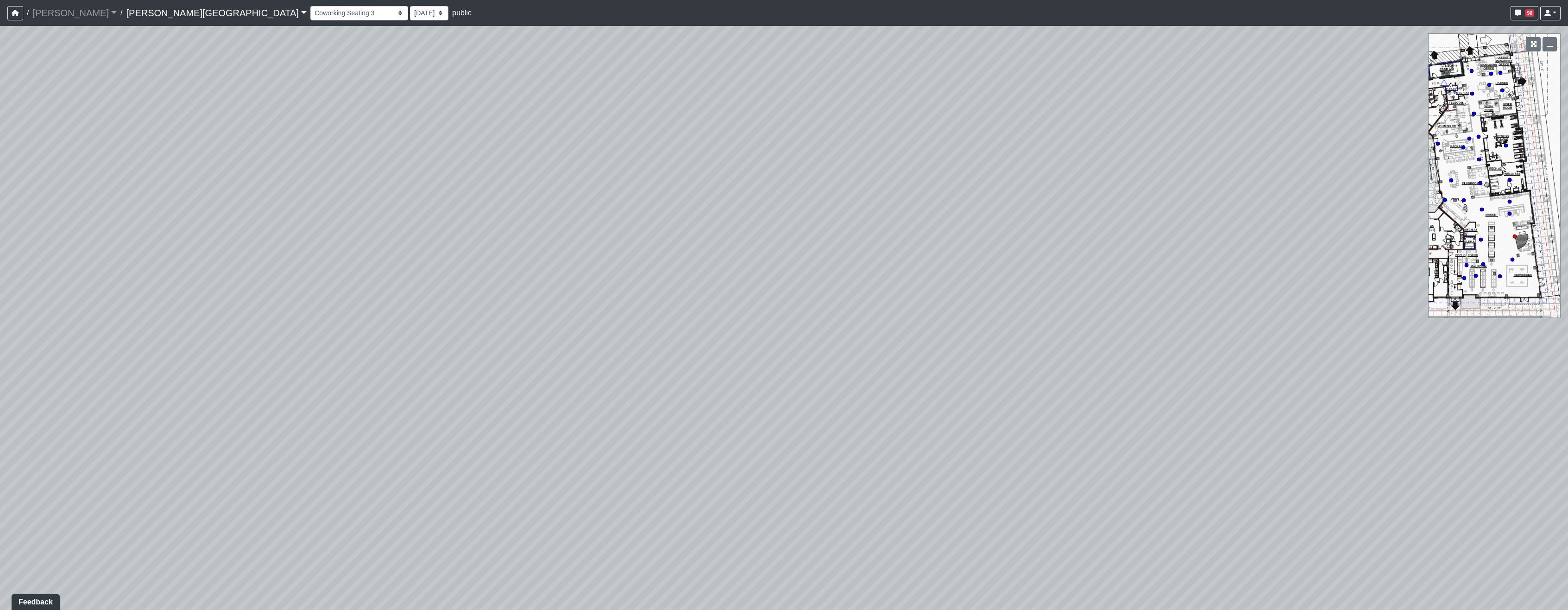
click at [265, 310] on div "Loading... Coffee Bar Loading... Created by [PERSON_NAME] - [DATE] - Rev: [DATE…" at bounding box center [784, 317] width 1568 height 583
drag, startPoint x: 756, startPoint y: 284, endPoint x: 1040, endPoint y: 506, distance: 360.5
click at [770, 506] on div "Loading... Coffee Bar Loading... Created by [PERSON_NAME] - [DATE] - Rev: [DATE…" at bounding box center [784, 317] width 1568 height 583
drag, startPoint x: 763, startPoint y: 288, endPoint x: 366, endPoint y: 422, distance: 419.0
click at [366, 422] on div "Loading... Coffee Bar Loading... Created by [PERSON_NAME] - [DATE] - Rev: [DATE…" at bounding box center [784, 317] width 1568 height 583
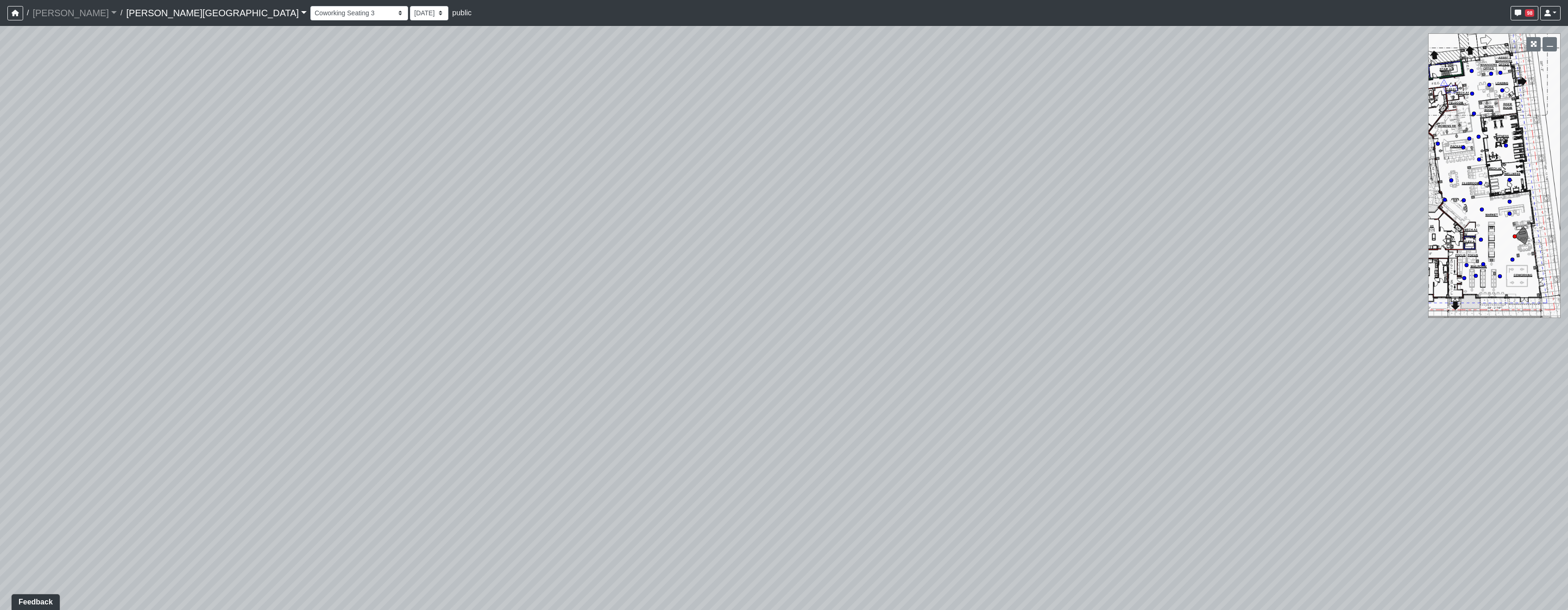
drag, startPoint x: 452, startPoint y: 410, endPoint x: 1365, endPoint y: 446, distance: 913.7
click at [770, 446] on div "Loading... Coffee Bar Loading... Created by [PERSON_NAME] - [DATE] - Rev: [DATE…" at bounding box center [784, 317] width 1568 height 583
drag, startPoint x: 638, startPoint y: 305, endPoint x: 1097, endPoint y: 236, distance: 464.2
click at [770, 236] on div "Loading... Coffee Bar Loading... Created by [PERSON_NAME] - [DATE] - Rev: [DATE…" at bounding box center [784, 317] width 1568 height 583
drag, startPoint x: 734, startPoint y: 223, endPoint x: 1166, endPoint y: 457, distance: 491.3
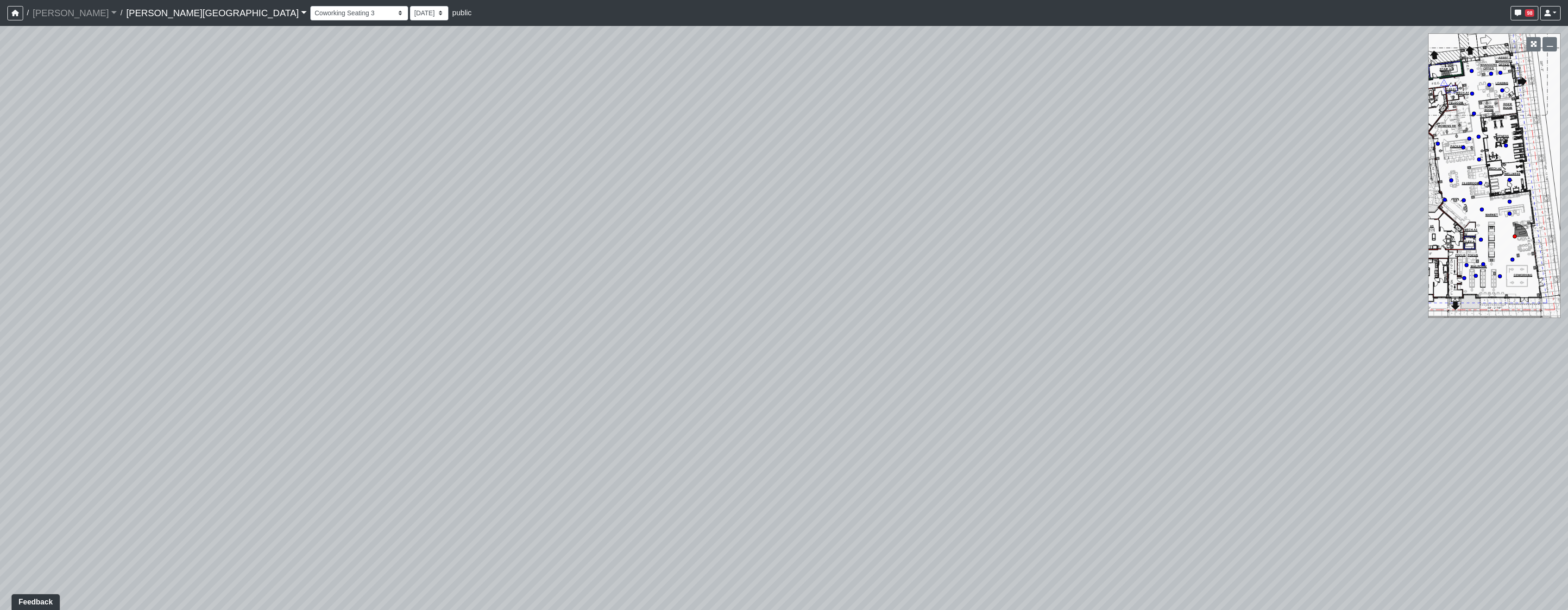
click at [770, 467] on div "Loading... Coffee Bar Loading... Created by [PERSON_NAME] - [DATE] - Rev: [DATE…" at bounding box center [784, 317] width 1568 height 583
drag, startPoint x: 1171, startPoint y: 457, endPoint x: 474, endPoint y: 98, distance: 784.0
click at [474, 98] on div "Loading... Coffee Bar Loading... Created by [PERSON_NAME] - [DATE] - Rev: [DATE…" at bounding box center [784, 317] width 1568 height 583
drag, startPoint x: 891, startPoint y: 225, endPoint x: 550, endPoint y: 332, distance: 357.4
click at [550, 332] on div "Loading... Coffee Bar Loading... Created by [PERSON_NAME] - [DATE] - Rev: [DATE…" at bounding box center [784, 317] width 1568 height 583
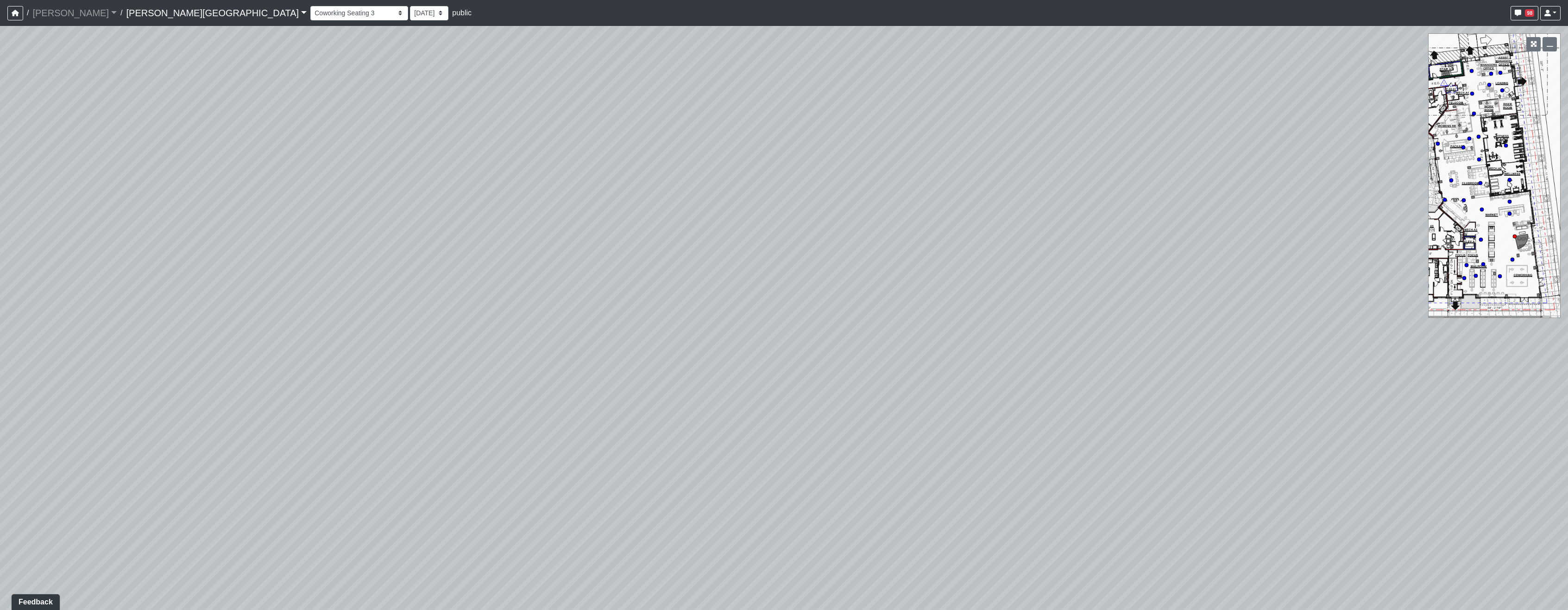
drag, startPoint x: 712, startPoint y: 328, endPoint x: 764, endPoint y: 564, distance: 241.7
click at [764, 564] on div "Loading... Coffee Bar Loading... Created by [PERSON_NAME] - [DATE] - Rev: [DATE…" at bounding box center [784, 317] width 1568 height 583
click at [770, 246] on div "Loading... Coffee Bar Loading... Created by [PERSON_NAME] - [DATE] - Rev: [DATE…" at bounding box center [784, 317] width 1568 height 583
click at [770, 43] on icon "button" at bounding box center [1534, 44] width 7 height 7
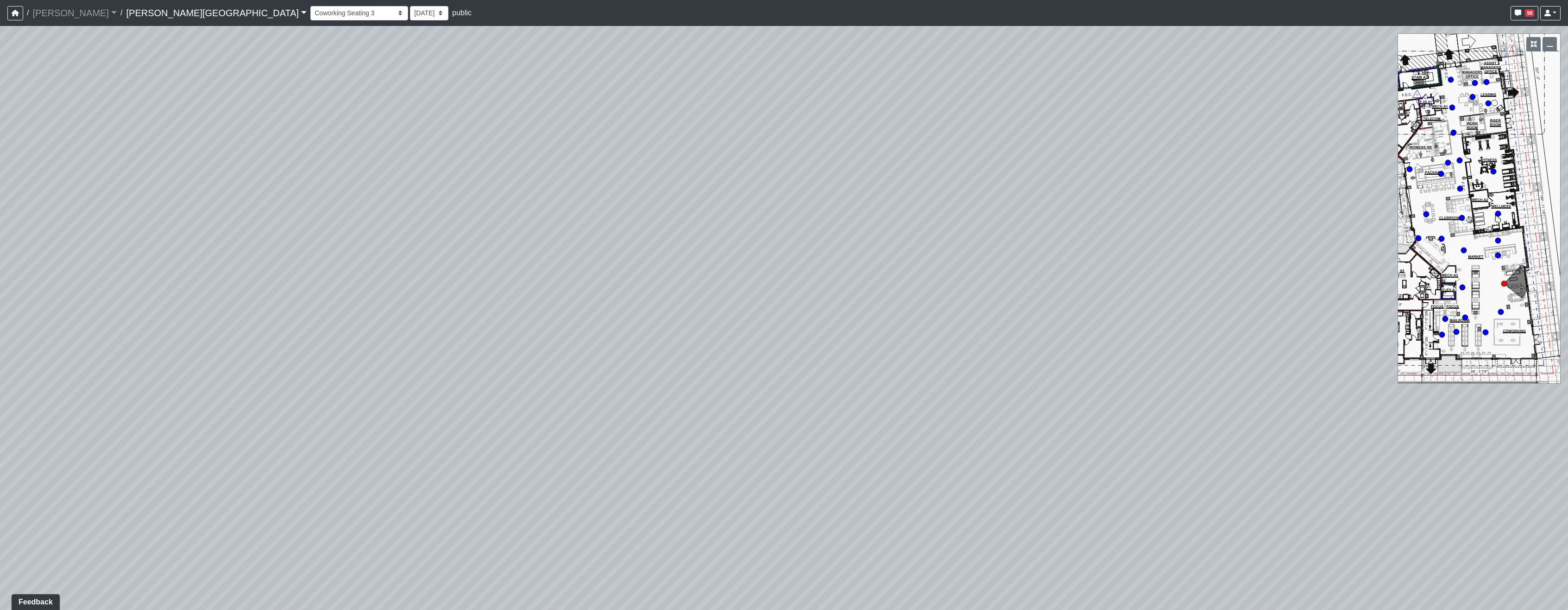
drag, startPoint x: 1168, startPoint y: 389, endPoint x: 1271, endPoint y: 283, distance: 147.8
click at [770, 300] on div "Loading... Coffee Bar Loading... Created by [PERSON_NAME] - [DATE] - Rev: [DATE…" at bounding box center [784, 317] width 1568 height 583
drag, startPoint x: 1191, startPoint y: 331, endPoint x: 1377, endPoint y: 294, distance: 189.6
click at [770, 294] on div "Loading... Coffee Bar Loading... Created by [PERSON_NAME] - [DATE] - Rev: [DATE…" at bounding box center [784, 317] width 1568 height 583
drag, startPoint x: 1251, startPoint y: 279, endPoint x: 328, endPoint y: 114, distance: 937.6
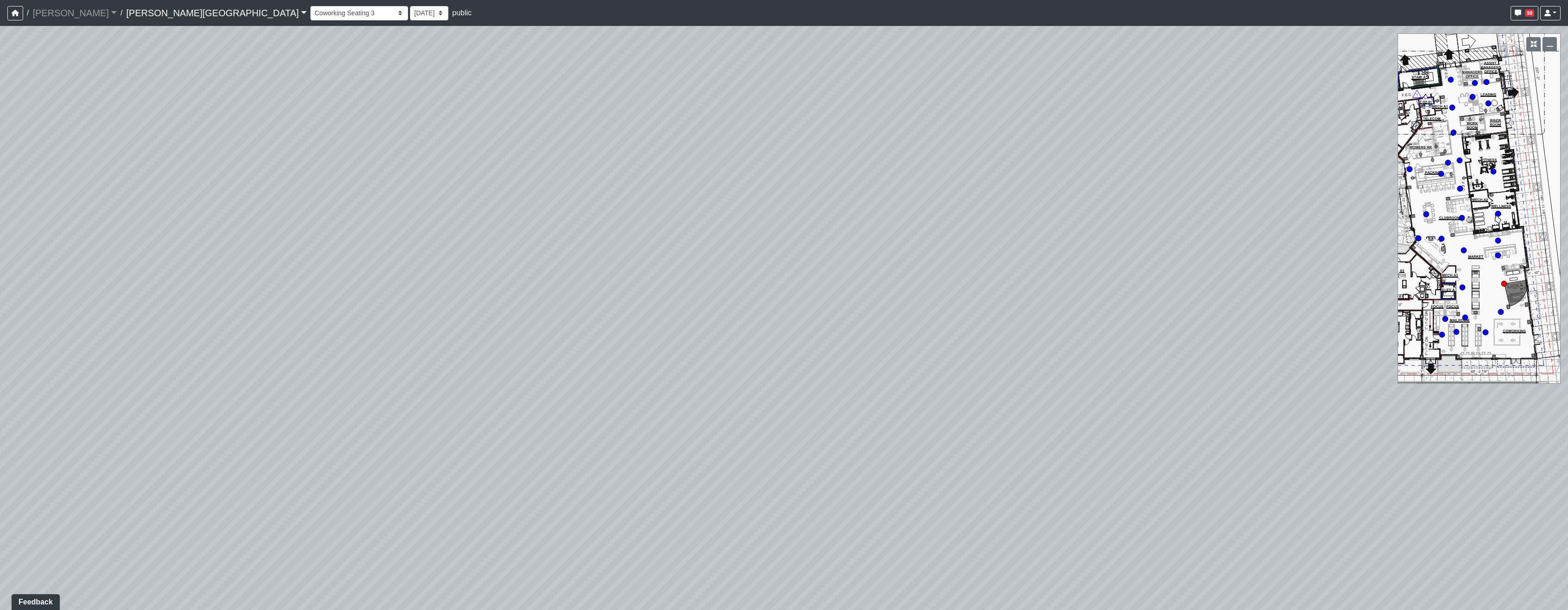
click at [64, 34] on div "Loading... Coffee Bar Loading... Created by [PERSON_NAME] - [DATE] - Rev: [DATE…" at bounding box center [784, 317] width 1568 height 583
drag, startPoint x: 991, startPoint y: 267, endPoint x: -24, endPoint y: 262, distance: 1015.0
click at [0, 262] on html "/ [PERSON_NAME] Loading... / [PERSON_NAME][GEOGRAPHIC_DATA] [PERSON_NAME][GEOGR…" at bounding box center [784, 305] width 1568 height 610
drag, startPoint x: 699, startPoint y: 457, endPoint x: 791, endPoint y: 630, distance: 195.9
click at [770, 605] on html "/ [PERSON_NAME] Loading... / [PERSON_NAME][GEOGRAPHIC_DATA] [PERSON_NAME][GEOGR…" at bounding box center [784, 305] width 1568 height 610
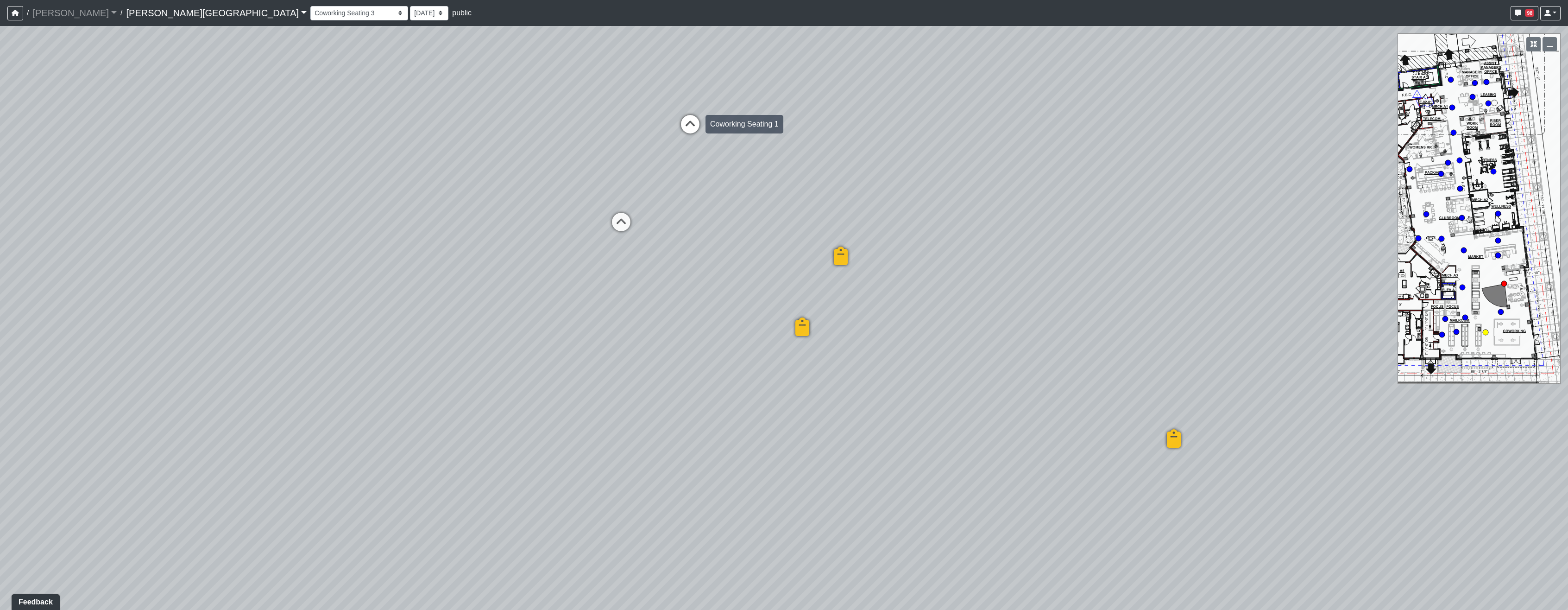
click at [691, 124] on icon at bounding box center [690, 129] width 27 height 28
drag, startPoint x: 537, startPoint y: 179, endPoint x: 1107, endPoint y: 189, distance: 570.1
click at [770, 189] on div "Loading... Coffee Bar Loading... Created by [PERSON_NAME] - [DATE] - Rev: [DATE…" at bounding box center [784, 317] width 1568 height 583
drag, startPoint x: 638, startPoint y: 267, endPoint x: 1065, endPoint y: 292, distance: 427.7
click at [770, 292] on div "Loading... Coffee Bar Loading... Created by [PERSON_NAME] - [DATE] - Rev: [DATE…" at bounding box center [784, 317] width 1568 height 583
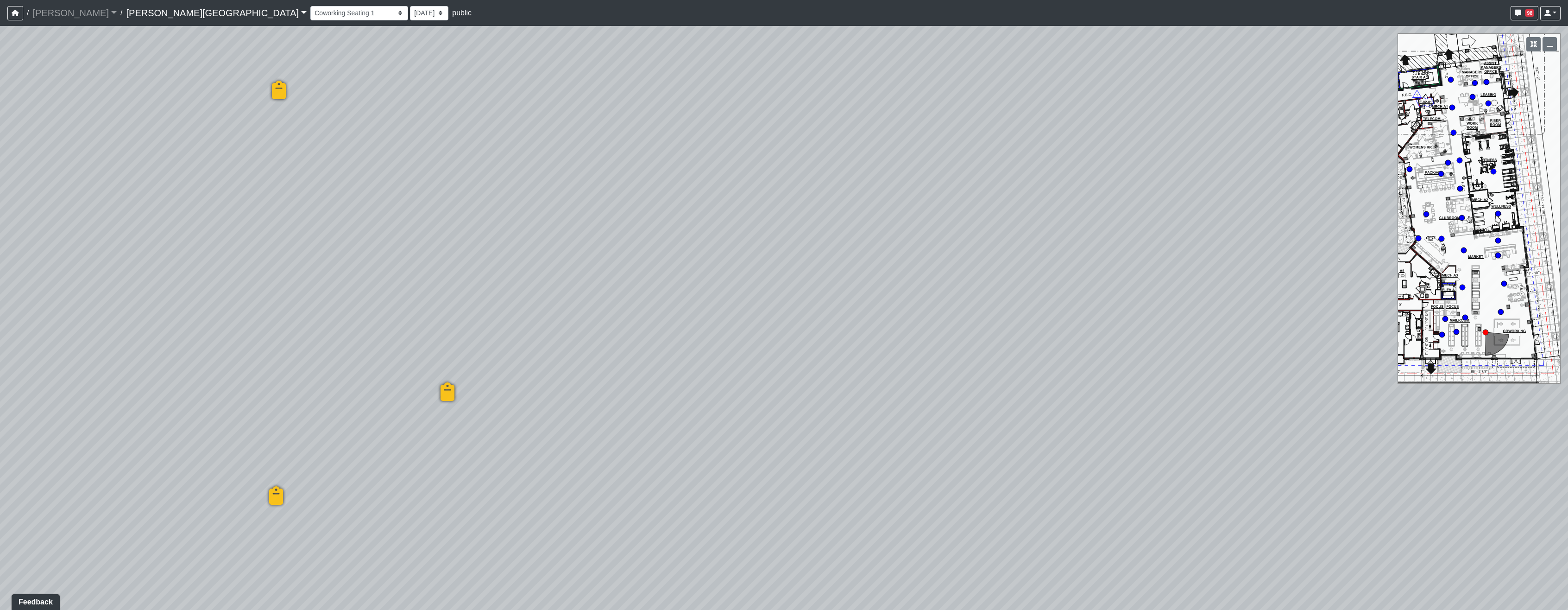
drag, startPoint x: 546, startPoint y: 274, endPoint x: 1036, endPoint y: 299, distance: 490.6
click at [770, 334] on div "Loading... Coffee Bar Loading... Created by [PERSON_NAME] - [DATE] - Rev: [DATE…" at bounding box center [784, 317] width 1568 height 583
drag, startPoint x: 574, startPoint y: 300, endPoint x: 306, endPoint y: 239, distance: 274.9
click at [770, 369] on div "Loading... Coffee Bar Loading... Created by [PERSON_NAME] - [DATE] - Rev: [DATE…" at bounding box center [784, 317] width 1568 height 583
drag, startPoint x: 341, startPoint y: 252, endPoint x: 398, endPoint y: 265, distance: 58.5
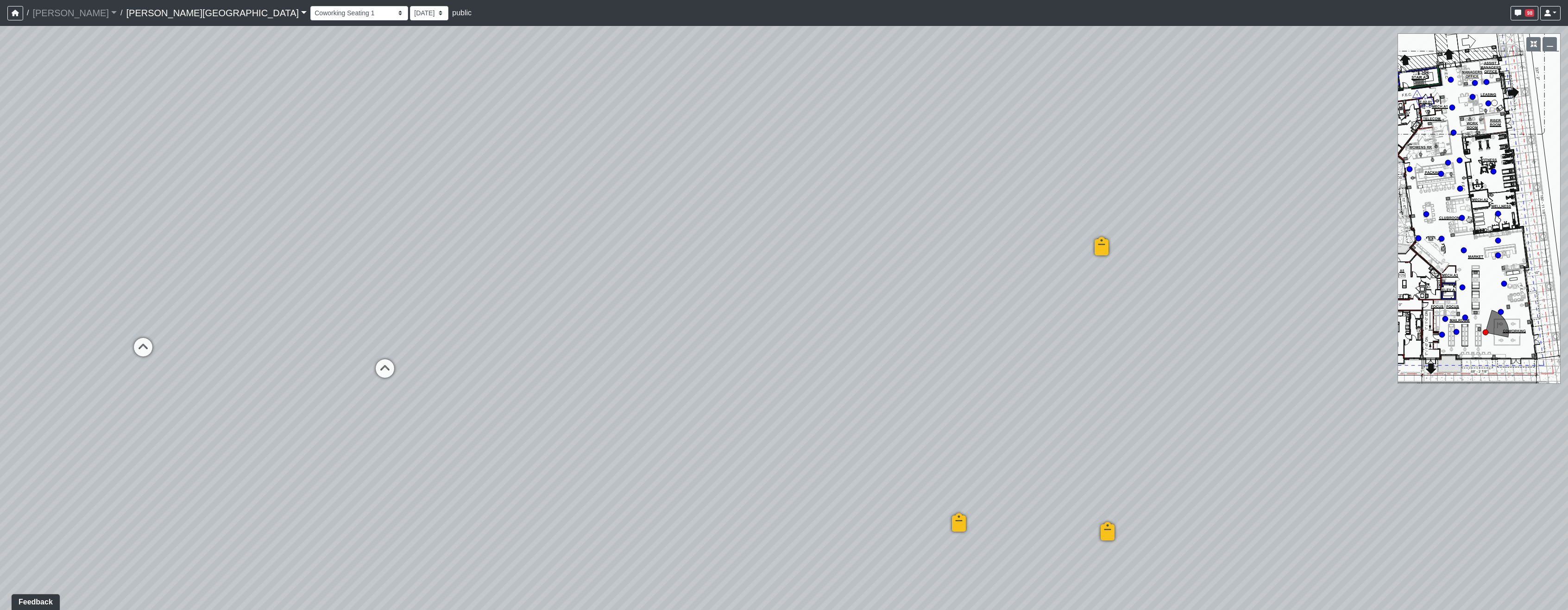
click at [398, 265] on div "Loading... Coffee Bar Loading... Created by [PERSON_NAME] - [DATE] - Rev: [DATE…" at bounding box center [784, 317] width 1568 height 583
click at [770, 83] on circle at bounding box center [1487, 83] width 6 height 6
select select "3AUcN9UfLW6A3ZtRhtaGYA"
drag, startPoint x: 568, startPoint y: 151, endPoint x: 274, endPoint y: 206, distance: 299.1
click at [113, 89] on div "Loading... Coffee Bar Loading... Created by [PERSON_NAME] - [DATE] - Rev: [DATE…" at bounding box center [784, 317] width 1568 height 583
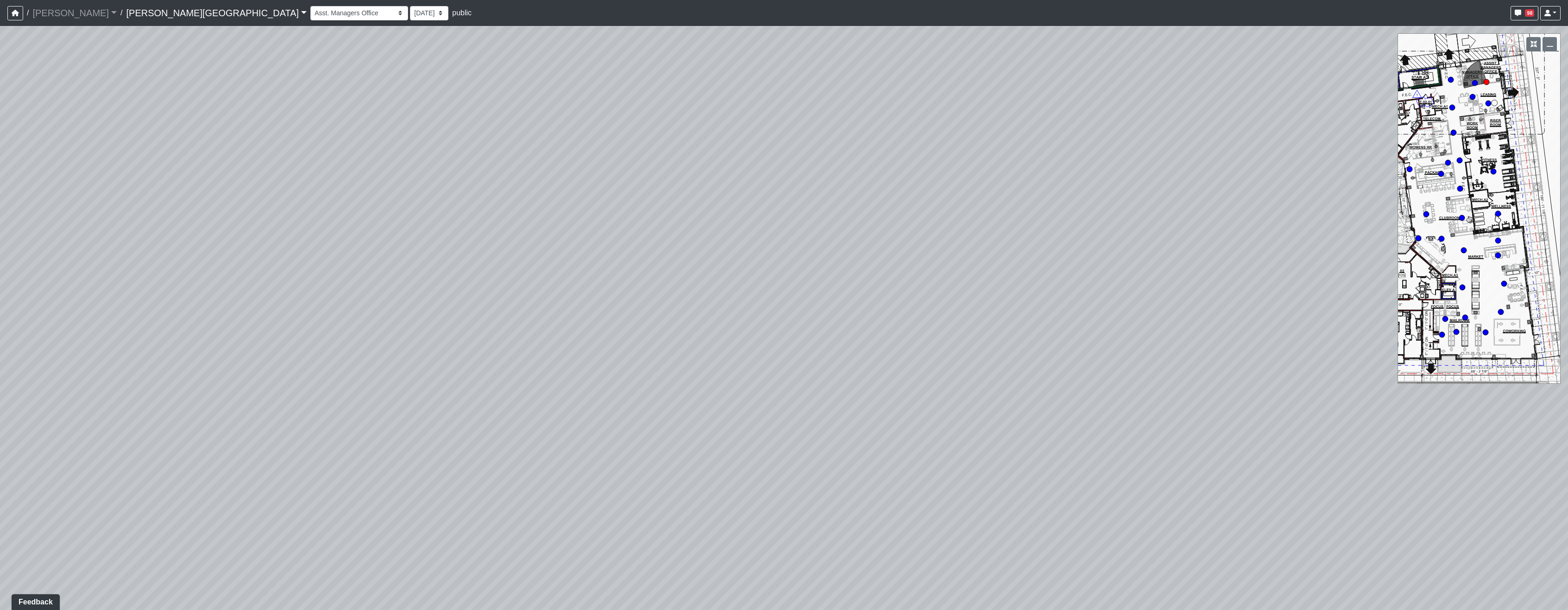
drag, startPoint x: 681, startPoint y: 282, endPoint x: 88, endPoint y: 277, distance: 593.0
click at [0, 299] on html "/ [PERSON_NAME] Loading... / [PERSON_NAME][GEOGRAPHIC_DATA] [PERSON_NAME][GEOGR…" at bounding box center [784, 305] width 1568 height 610
drag, startPoint x: 608, startPoint y: 271, endPoint x: 593, endPoint y: 405, distance: 134.8
click at [593, 405] on div "Loading... Coffee Bar Loading... Created by [PERSON_NAME] - [DATE] - Rev: [DATE…" at bounding box center [784, 317] width 1568 height 583
